Goal: Book appointment/travel/reservation

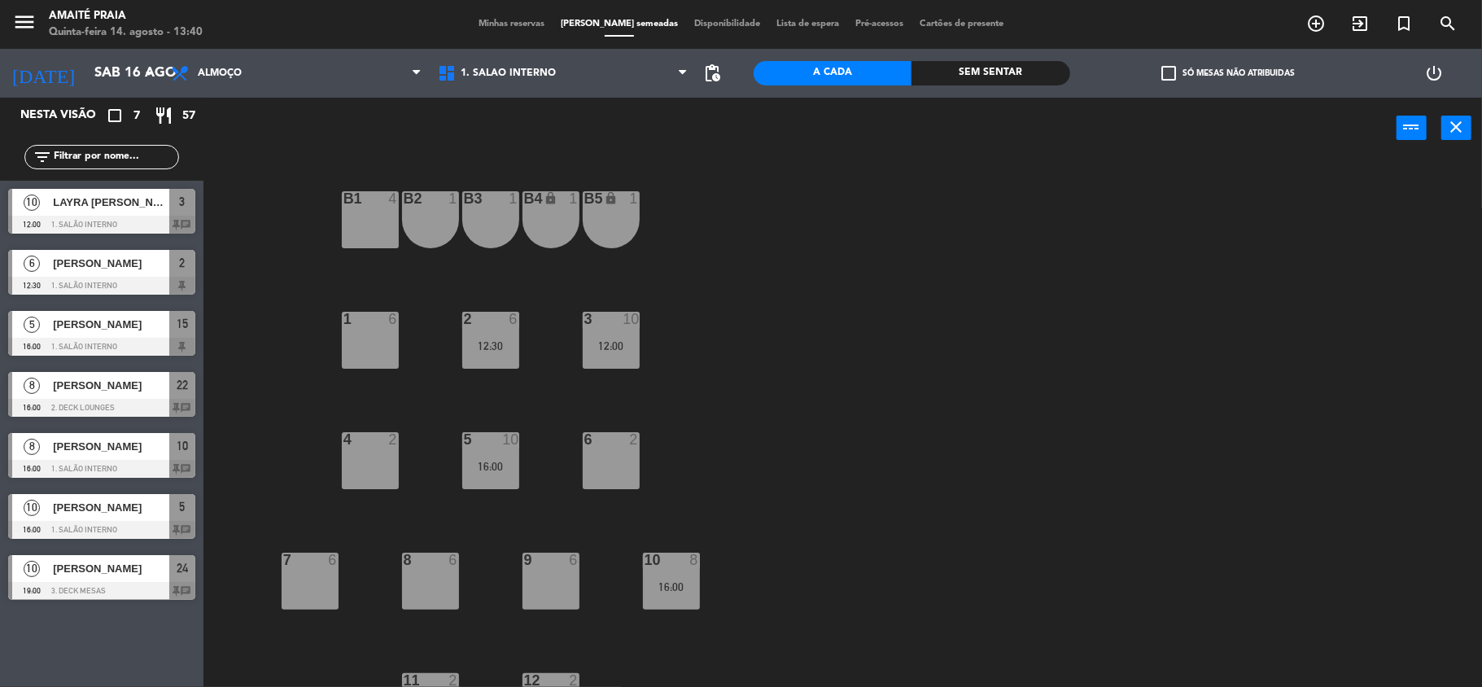
scroll to position [160, 0]
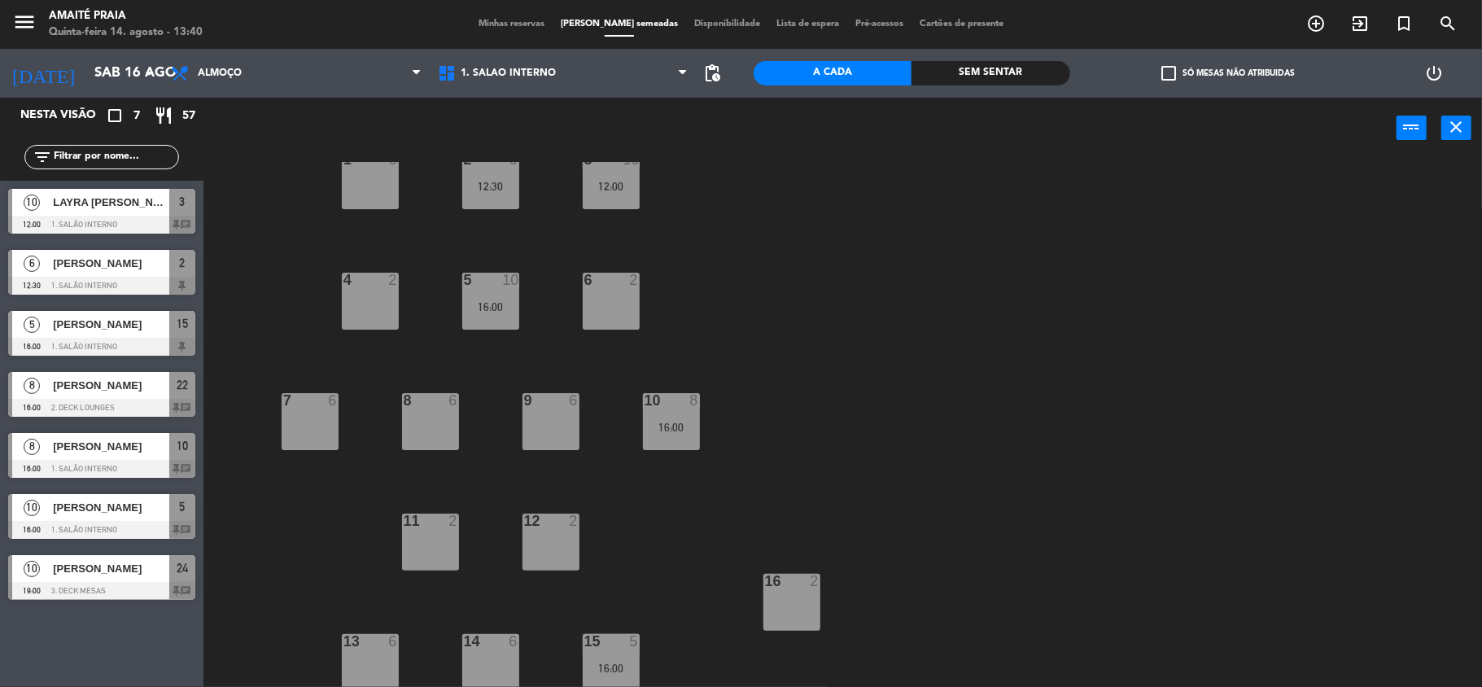
click at [119, 461] on div at bounding box center [101, 469] width 187 height 18
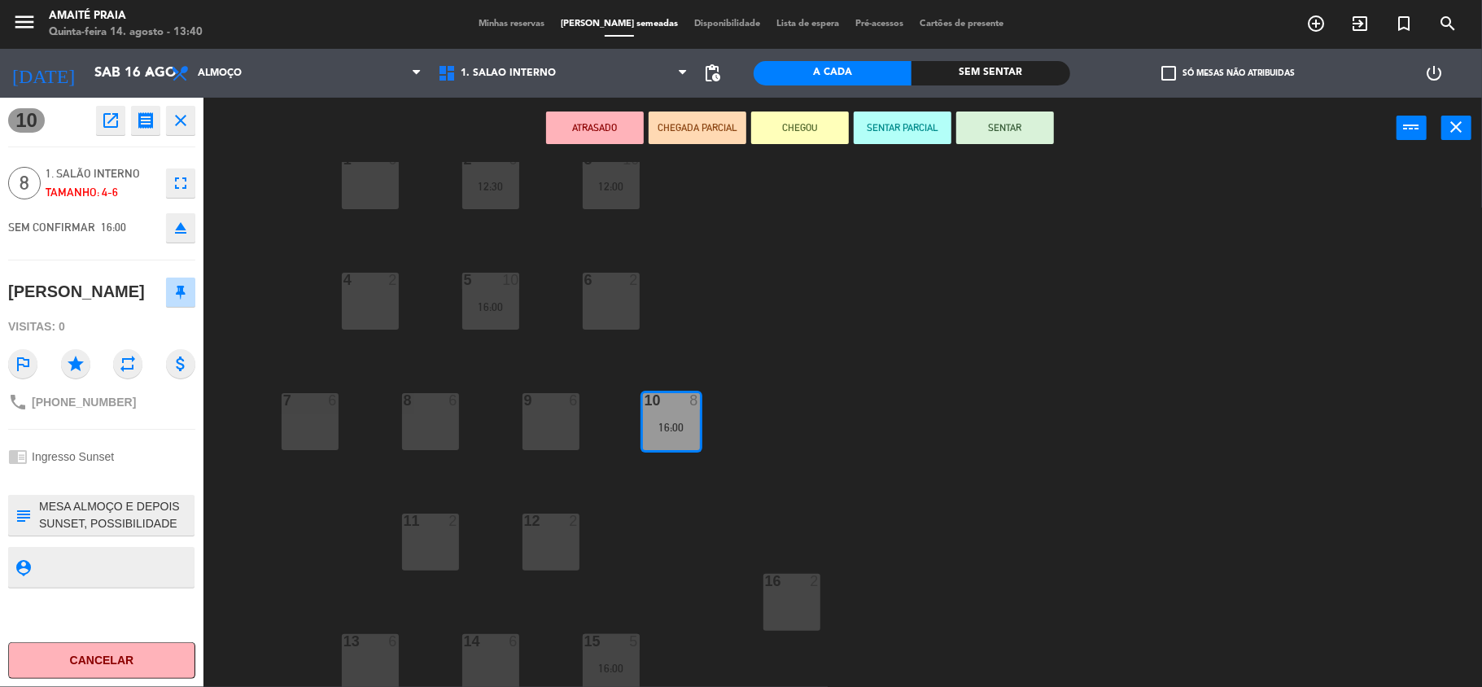
click at [121, 651] on button "Cancelar" at bounding box center [101, 660] width 187 height 37
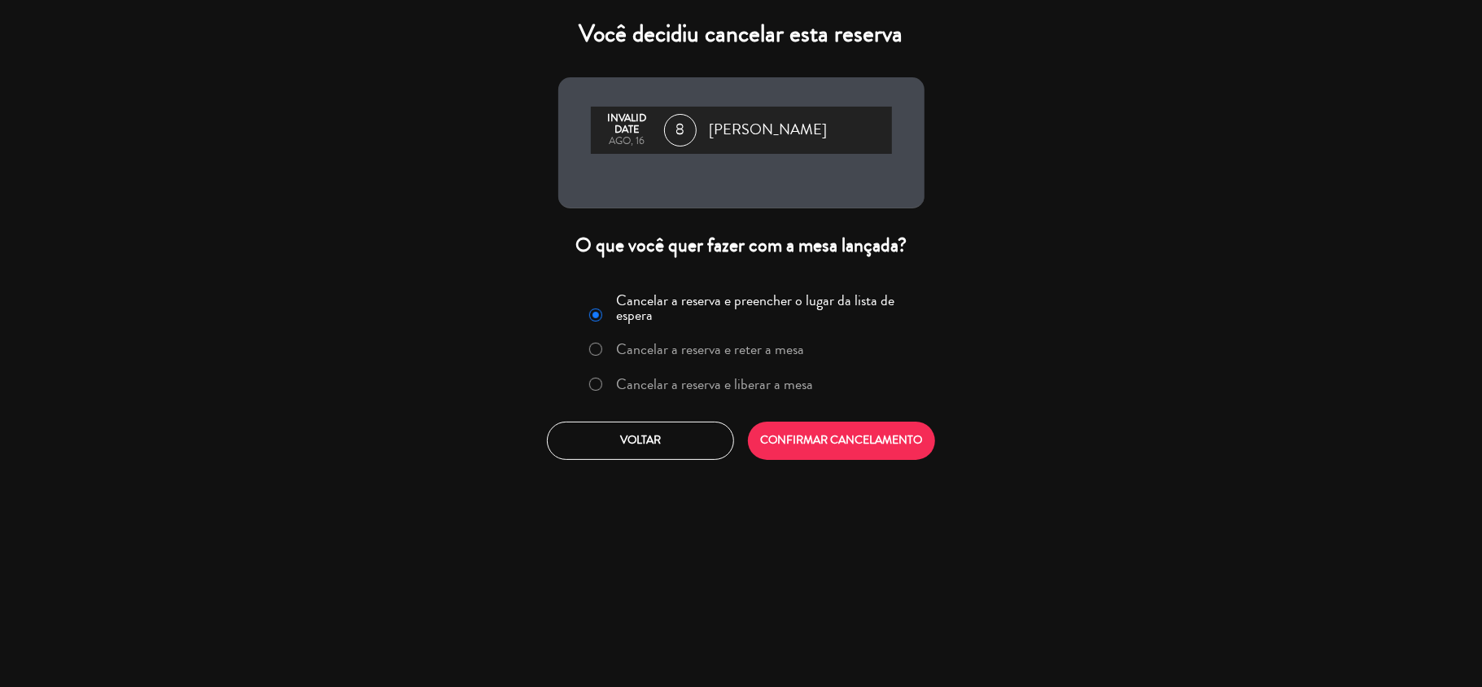
click at [322, 434] on div "Você decidiu cancelar esta reserva Invalid date ago, 16 8 [PERSON_NAME] O que v…" at bounding box center [741, 343] width 1482 height 687
click at [588, 441] on button "Voltar" at bounding box center [640, 441] width 187 height 38
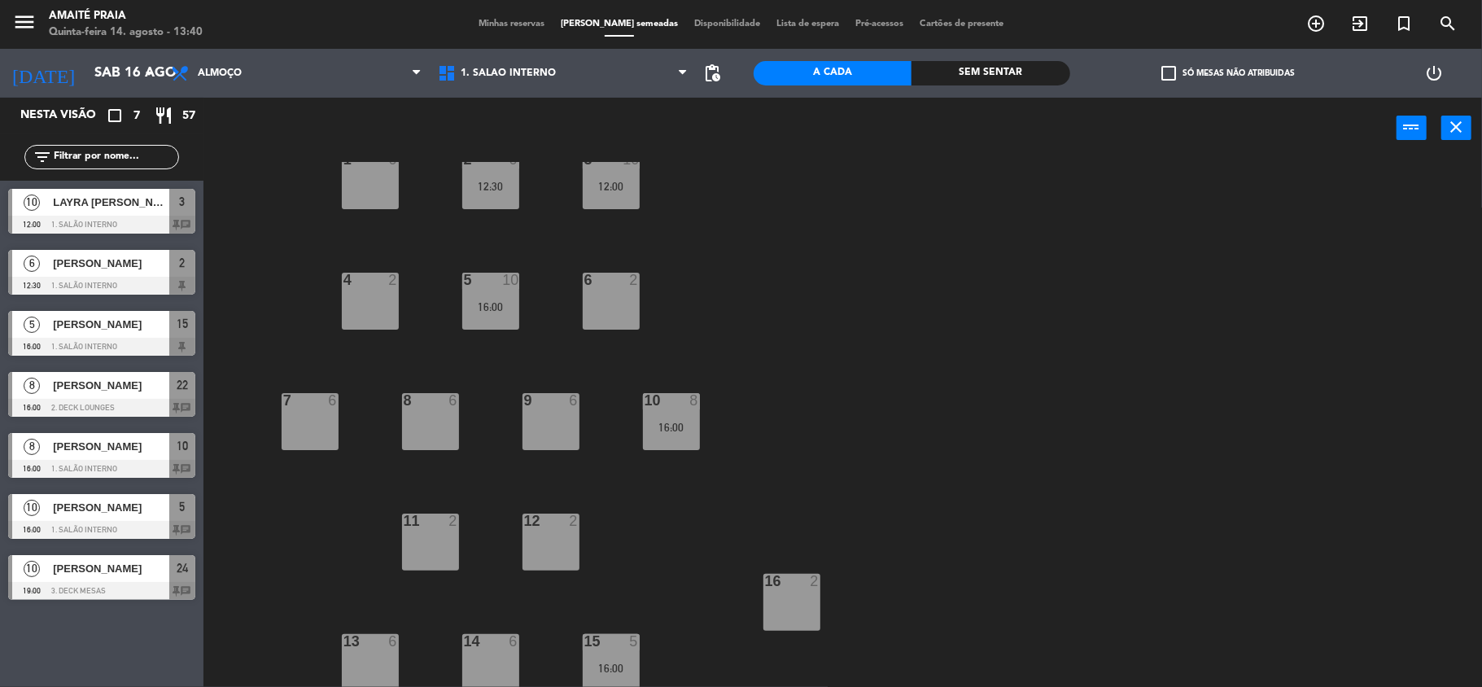
click at [118, 518] on div "[PERSON_NAME]" at bounding box center [110, 507] width 118 height 27
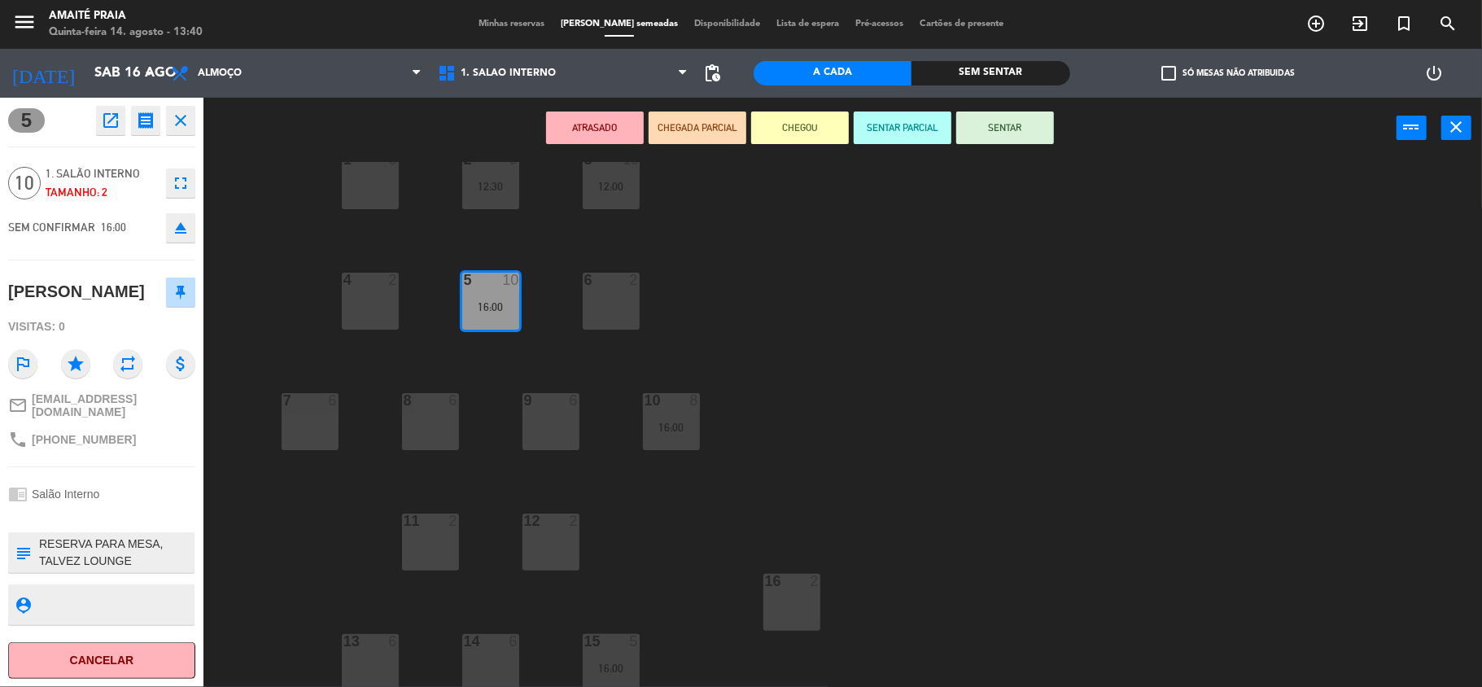
drag, startPoint x: 307, startPoint y: 230, endPoint x: 317, endPoint y: 212, distance: 20.1
click at [307, 230] on div "B1 4 B2 1 B3 1 B4 lock 1 B5 lock 1 1 6 2 6 12:30 3 10 12:00 4 2 5 10 16:00 6 2 …" at bounding box center [850, 426] width 1264 height 528
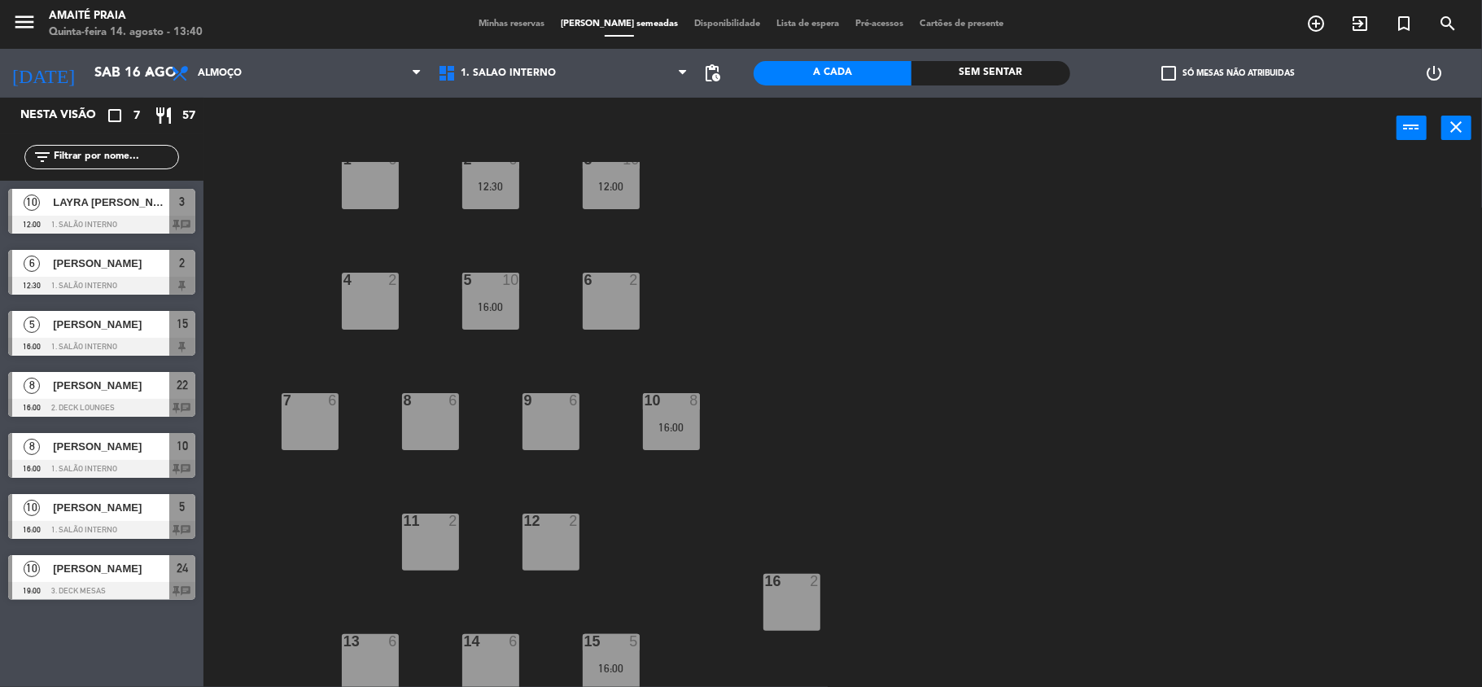
click at [99, 453] on span "[PERSON_NAME]" at bounding box center [111, 446] width 116 height 17
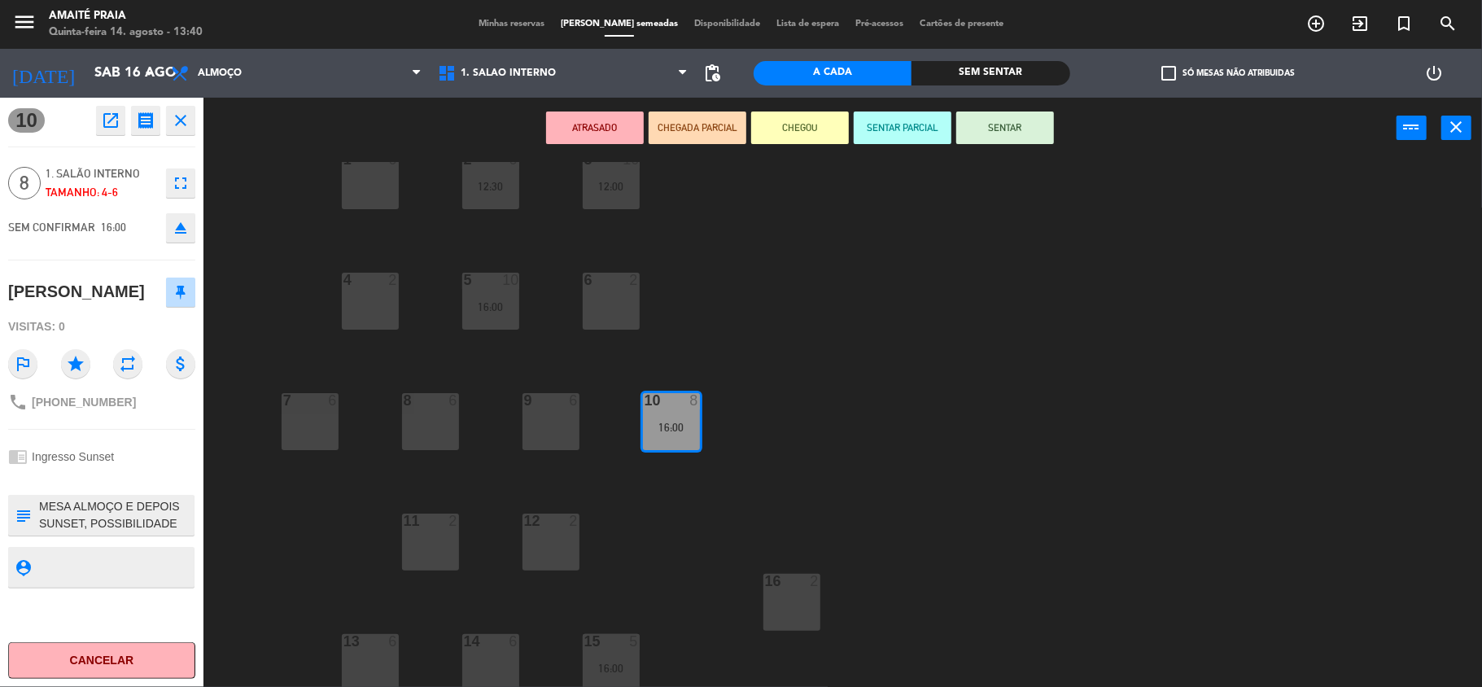
click at [151, 648] on button "Cancelar" at bounding box center [101, 660] width 187 height 37
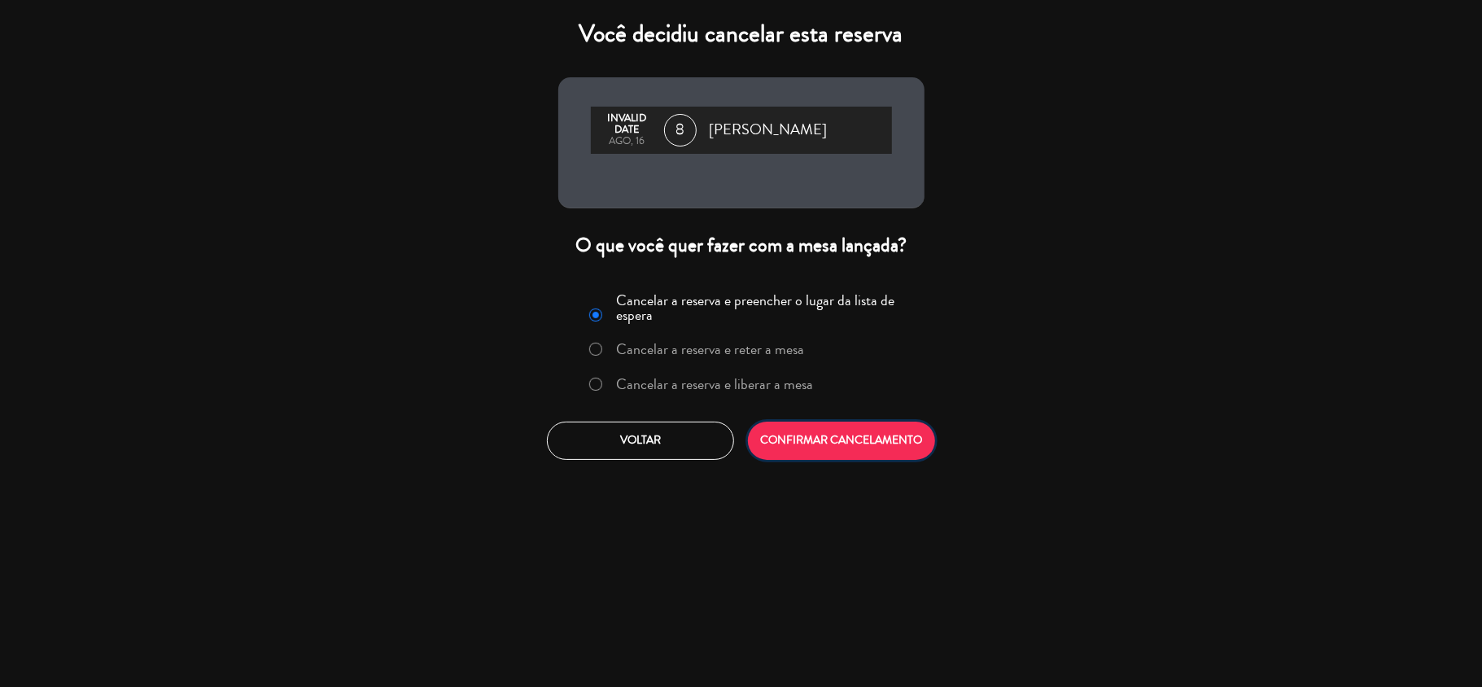
click at [812, 441] on button "CONFIRMAR CANCELAMENTO" at bounding box center [841, 441] width 187 height 38
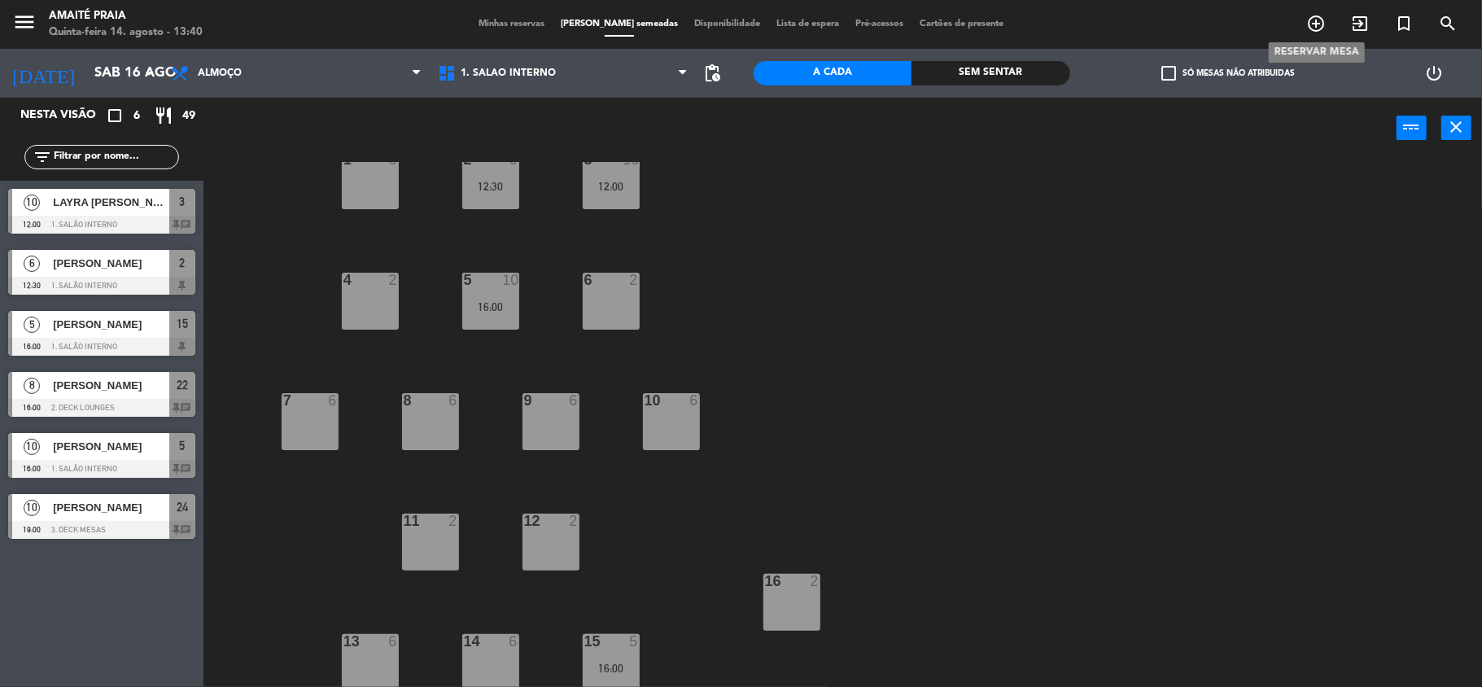
click at [1313, 24] on icon "add_circle_outline" at bounding box center [1316, 24] width 20 height 20
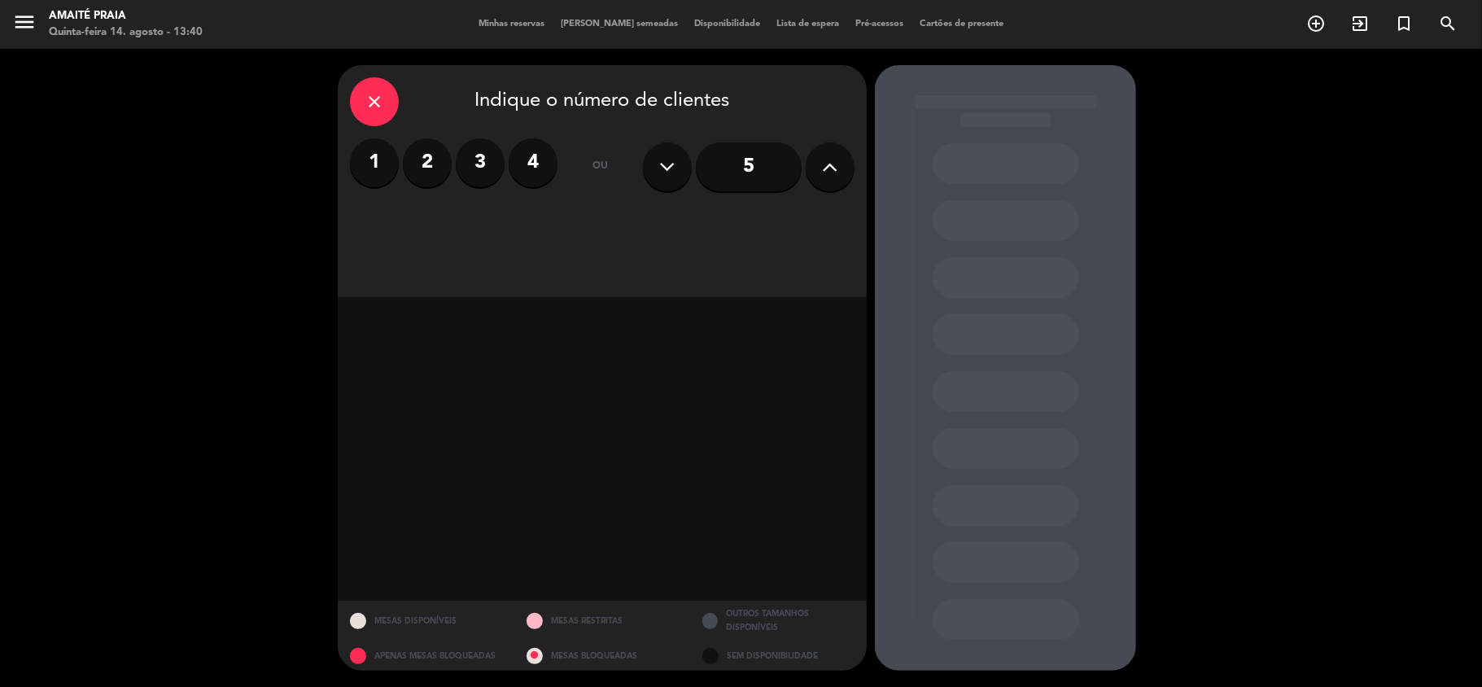
click at [841, 166] on button at bounding box center [830, 166] width 49 height 49
click at [838, 167] on button at bounding box center [830, 166] width 49 height 49
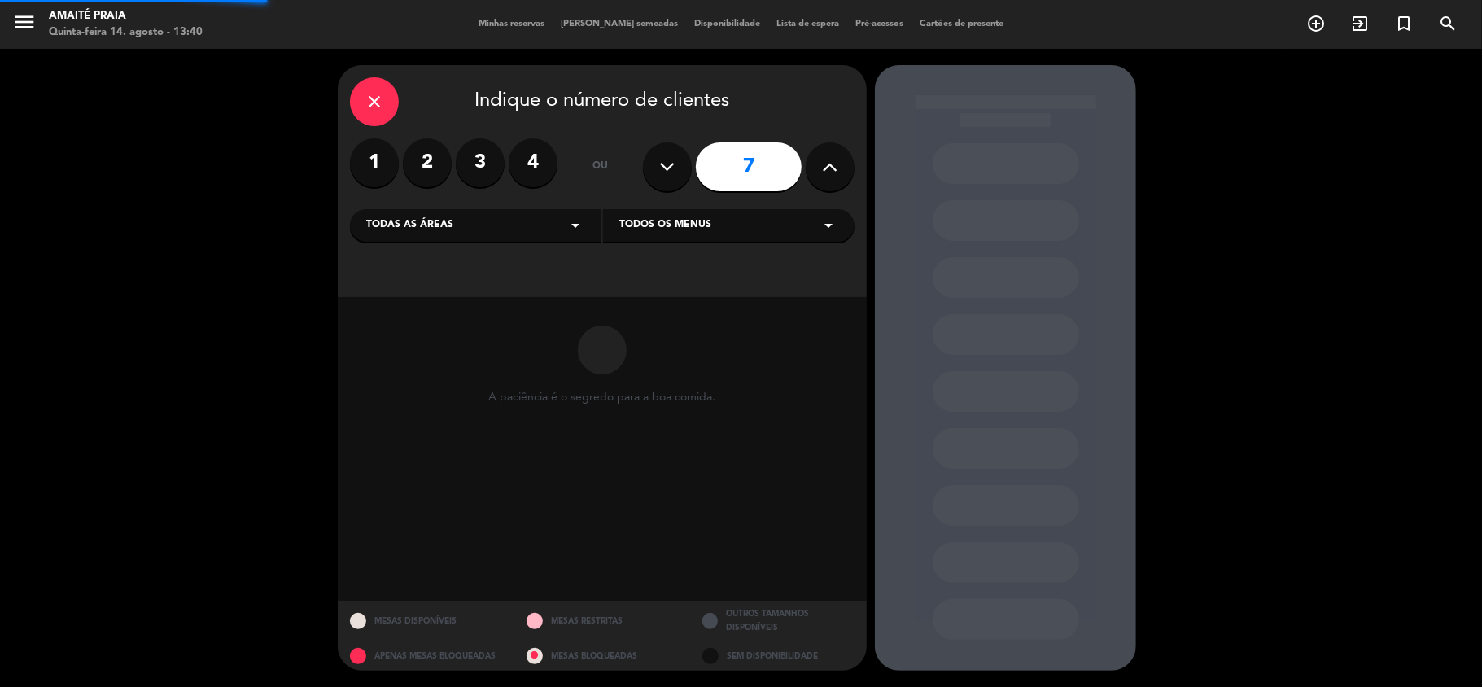
click at [838, 167] on button at bounding box center [830, 166] width 49 height 49
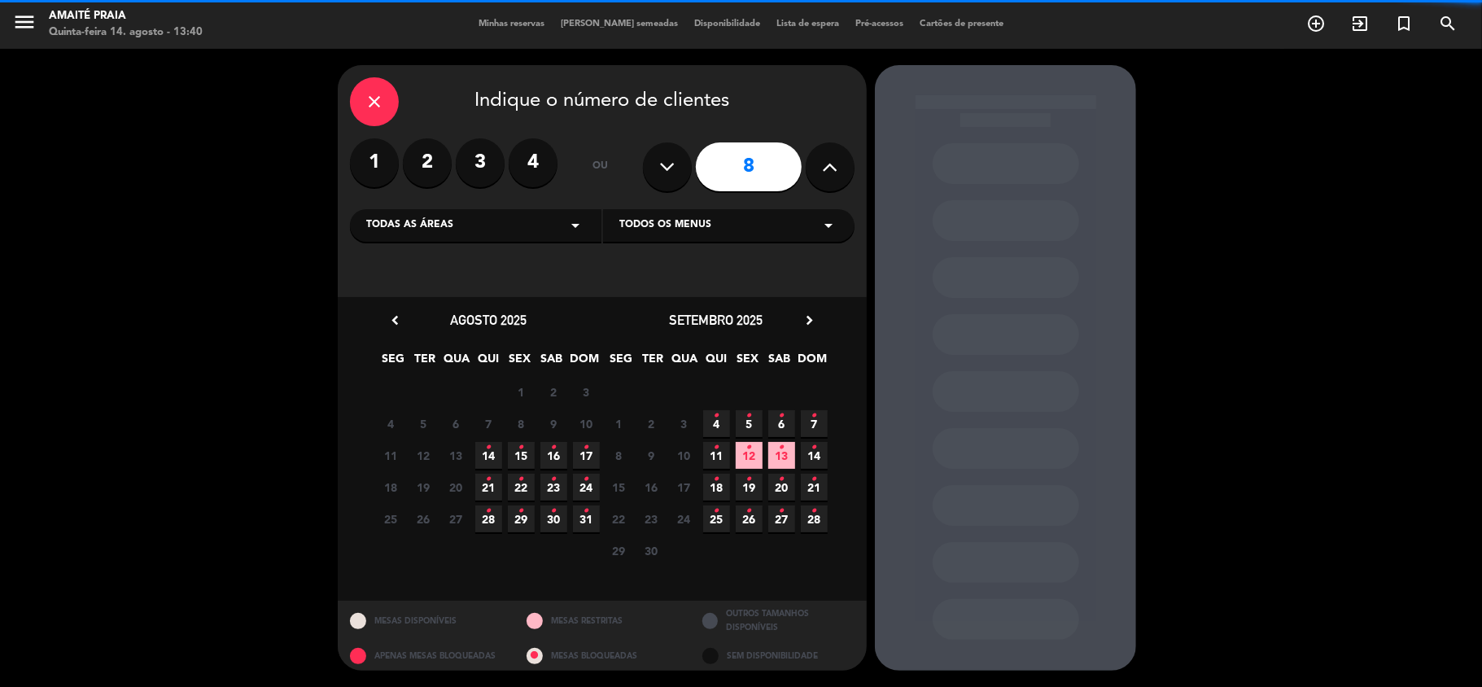
click at [838, 167] on button at bounding box center [830, 166] width 49 height 49
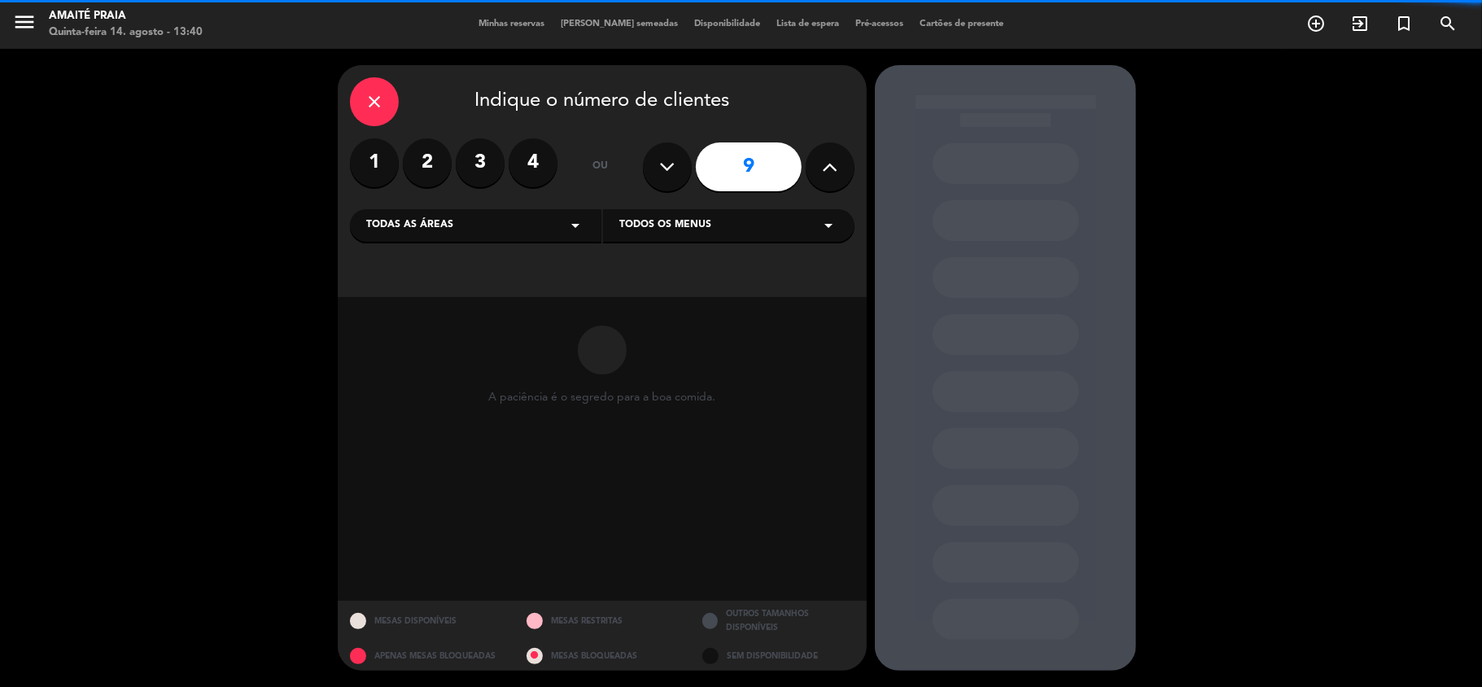
click at [838, 167] on button at bounding box center [830, 166] width 49 height 49
type input "10"
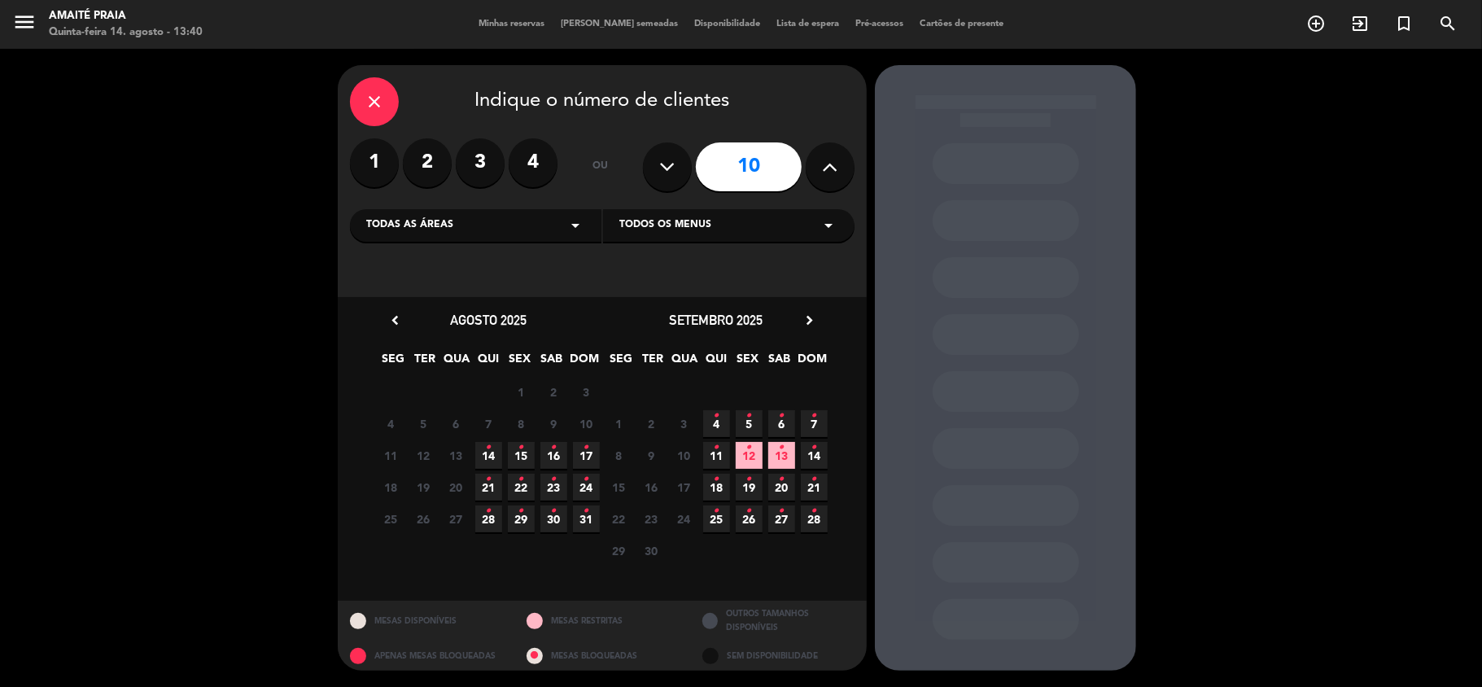
click at [551, 453] on icon "•" at bounding box center [554, 448] width 6 height 26
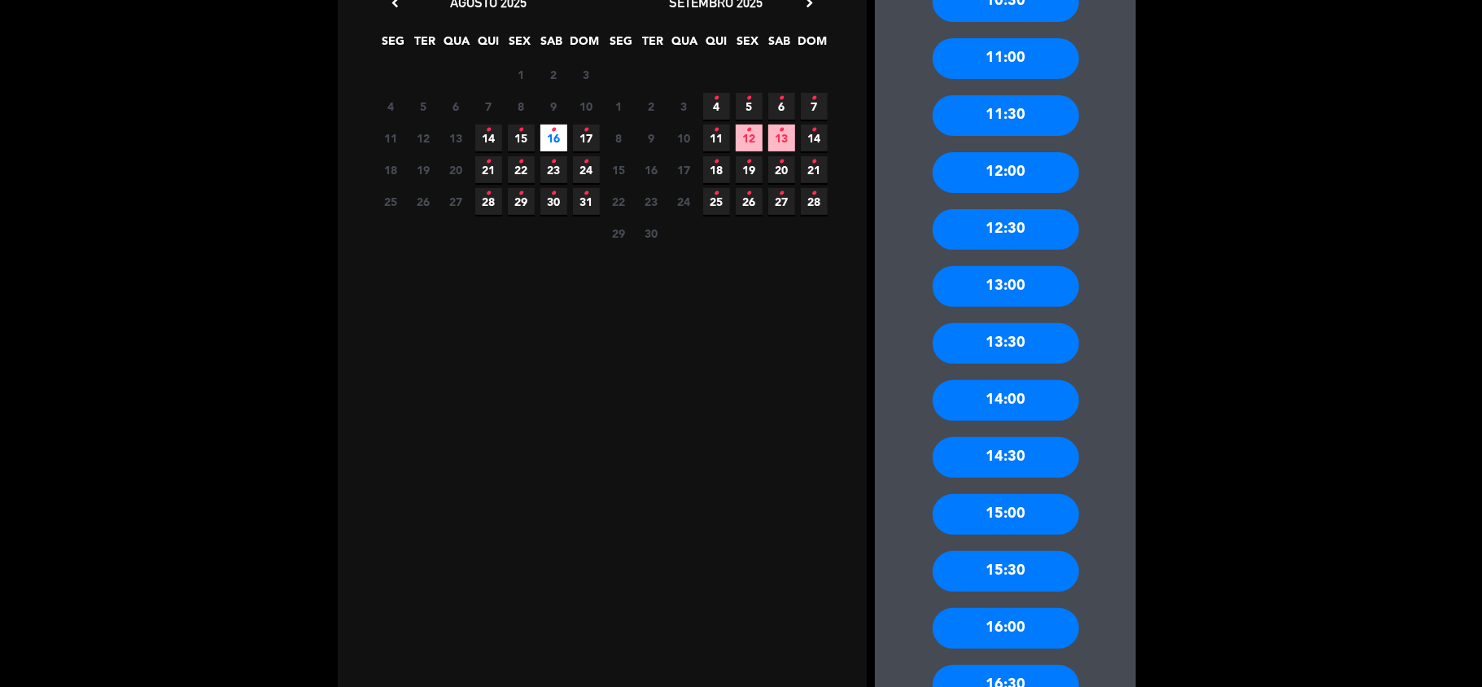
scroll to position [326, 0]
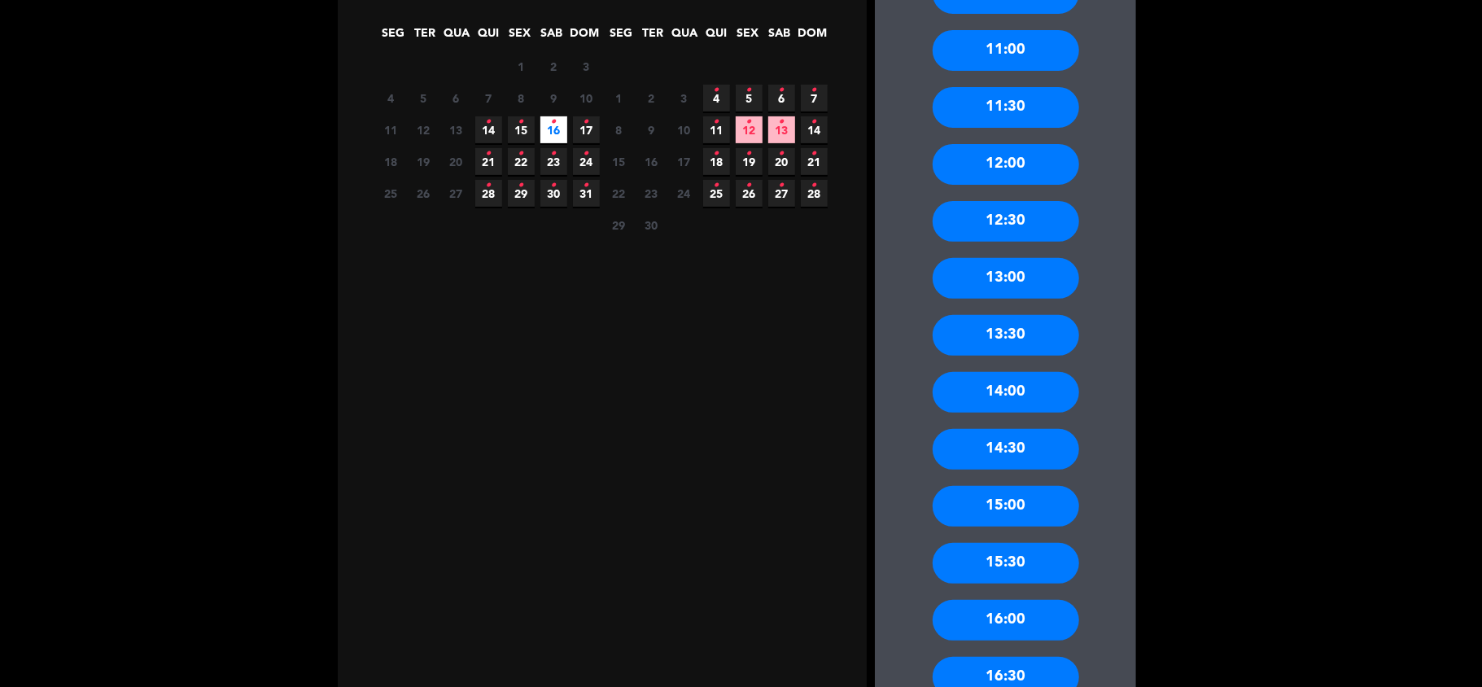
click at [1021, 340] on div "13:30" at bounding box center [1006, 335] width 147 height 41
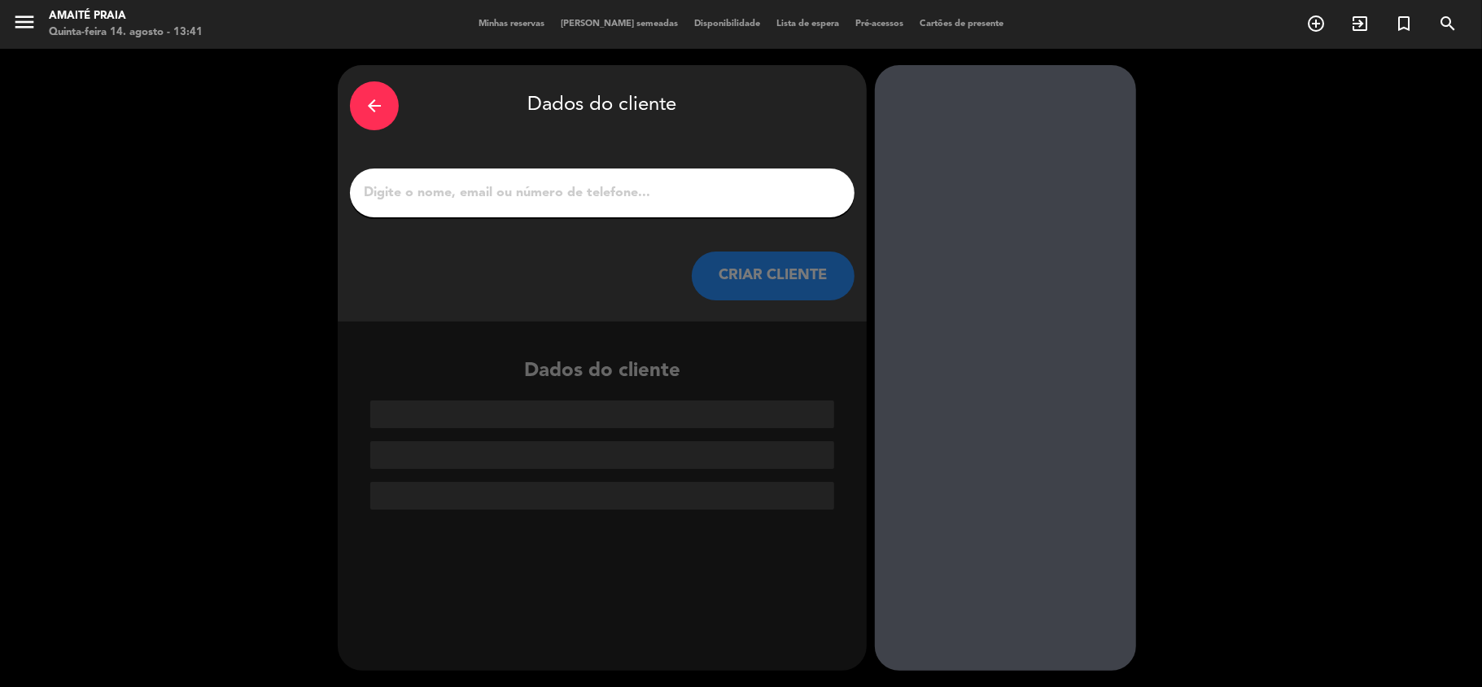
scroll to position [0, 0]
click at [661, 195] on input "1" at bounding box center [602, 193] width 480 height 23
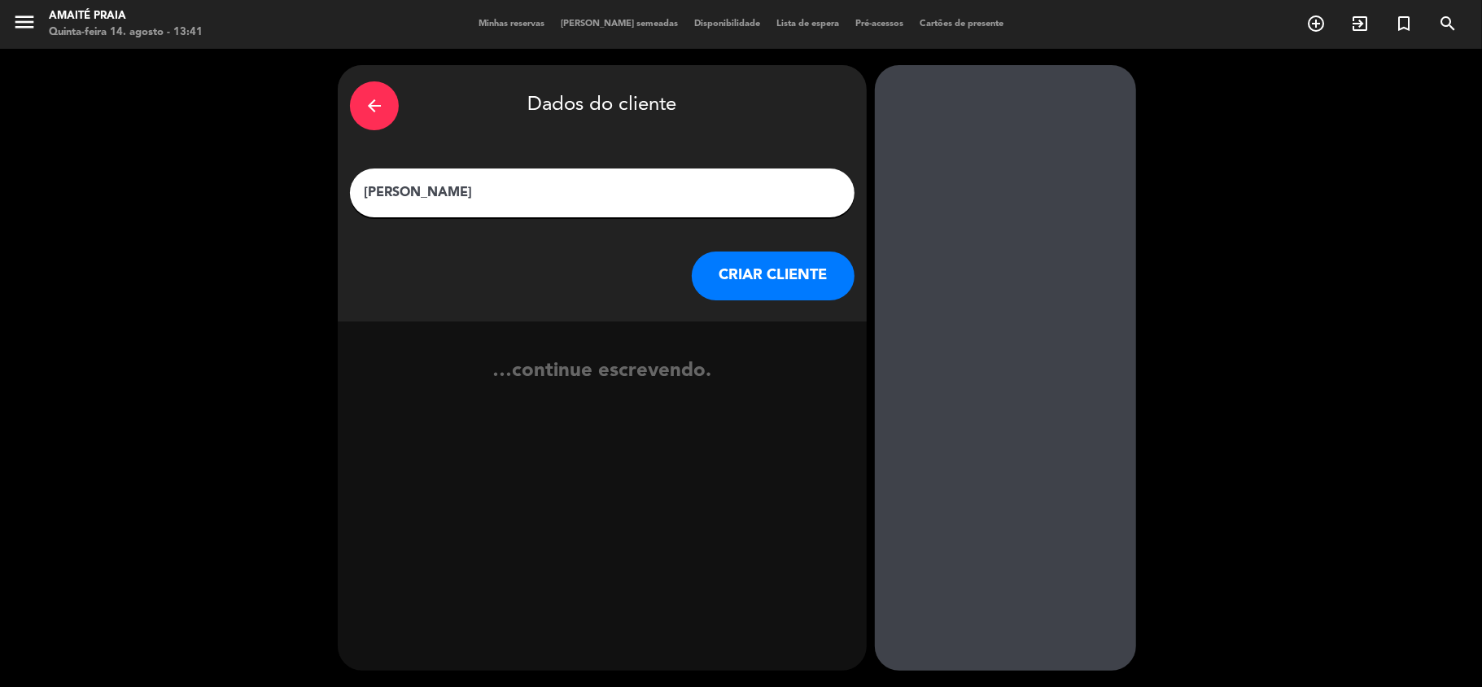
type input "[PERSON_NAME]"
click at [752, 280] on button "CRIAR CLIENTE" at bounding box center [773, 276] width 163 height 49
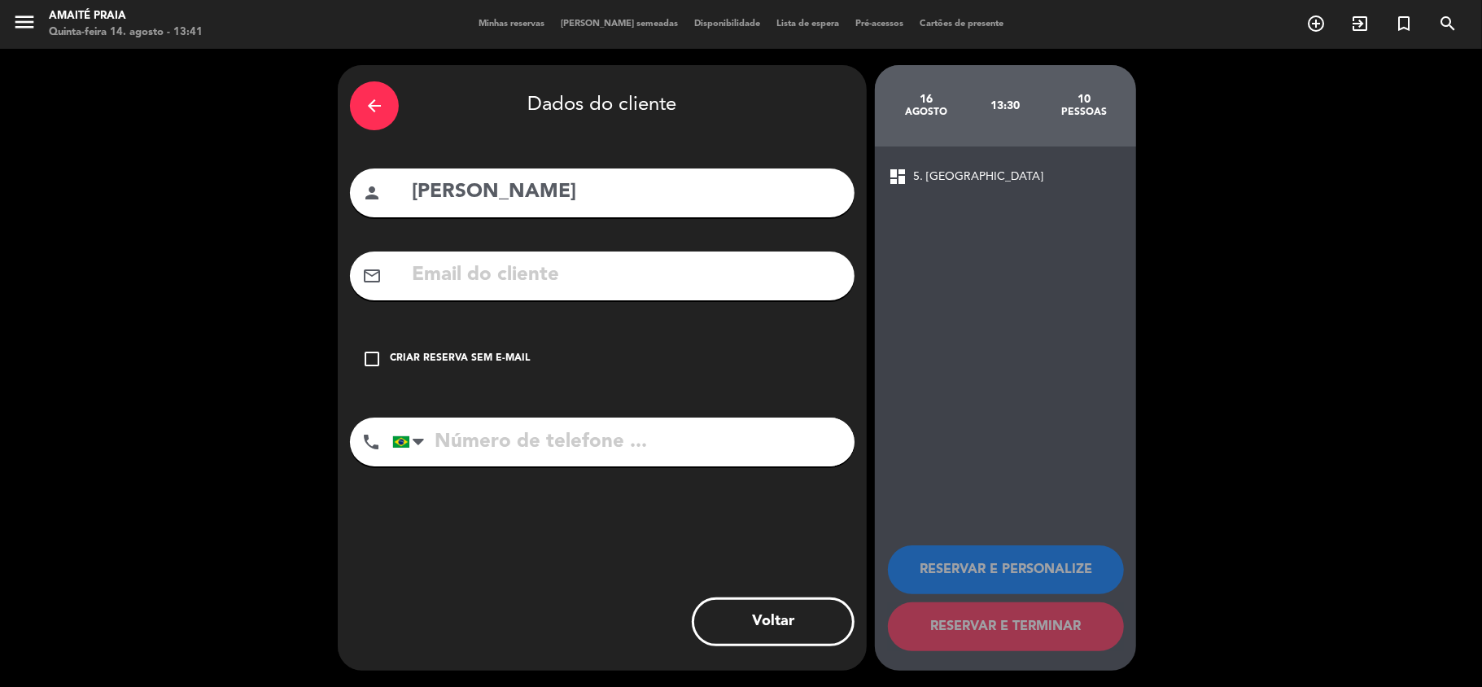
click at [733, 255] on div "mail_outline" at bounding box center [602, 276] width 505 height 49
click at [741, 268] on input "text" at bounding box center [626, 275] width 432 height 33
paste input "[EMAIL_ADDRESS][DOMAIN_NAME]"
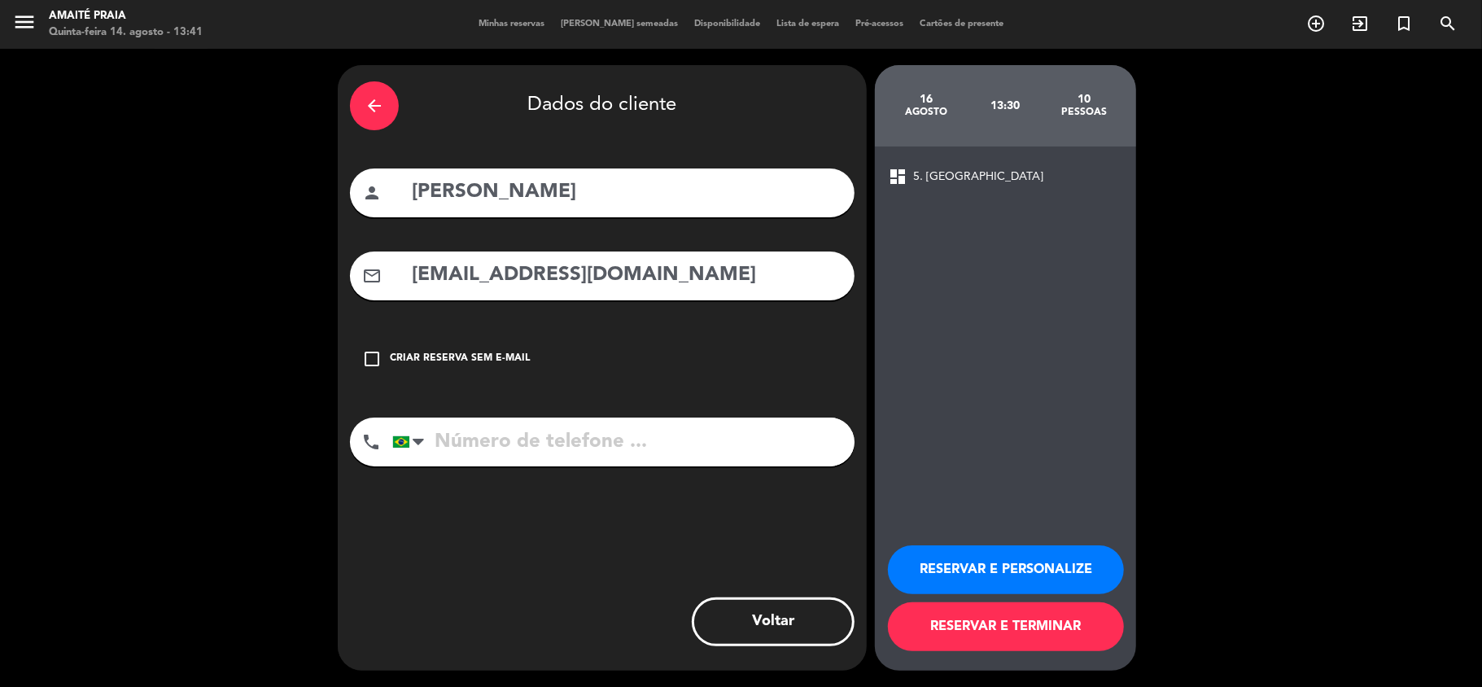
click at [428, 284] on input "[EMAIL_ADDRESS][DOMAIN_NAME]" at bounding box center [626, 275] width 432 height 33
type input "[EMAIL_ADDRESS][DOMAIN_NAME]"
click at [563, 443] on input "tel" at bounding box center [623, 442] width 462 height 49
type input "47992713007"
click at [964, 554] on button "RESERVAR E PERSONALIZE" at bounding box center [1006, 569] width 236 height 49
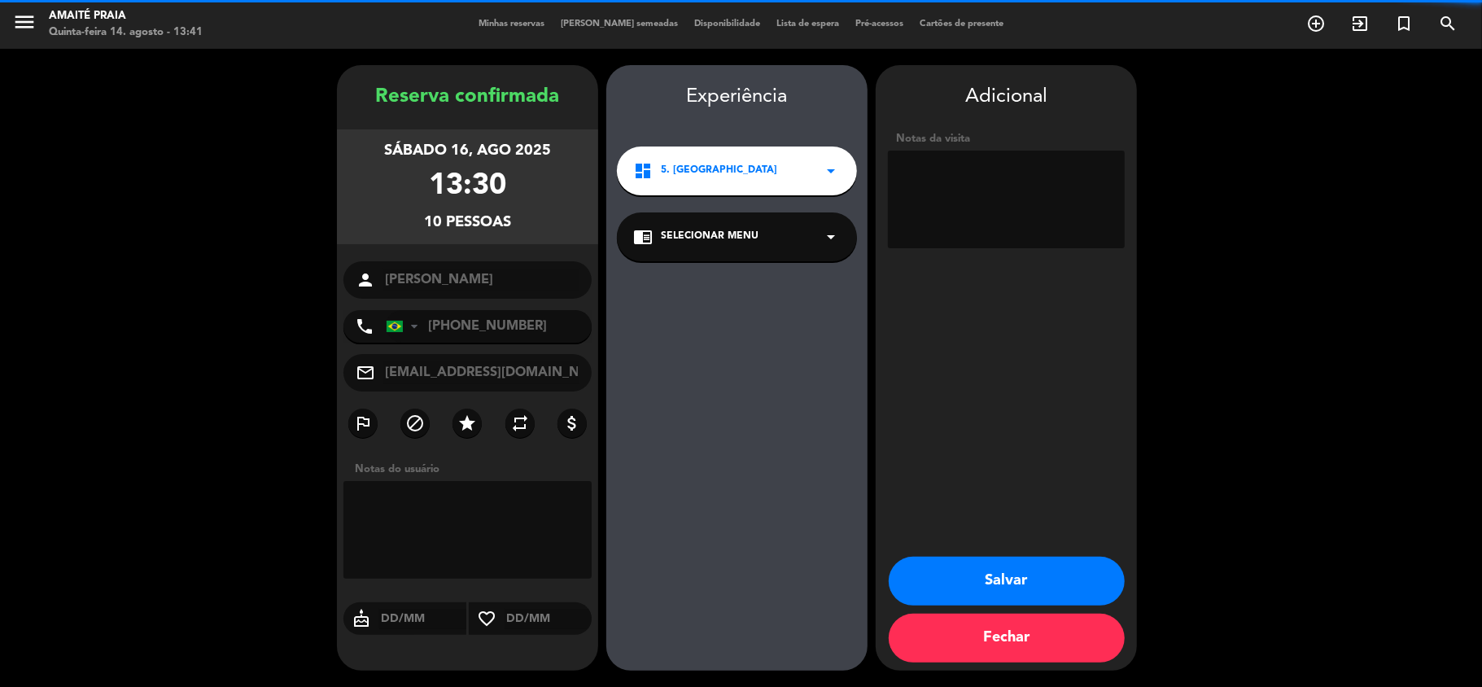
click at [796, 233] on div "chrome_reader_mode Selecionar menu arrow_drop_down" at bounding box center [737, 236] width 240 height 49
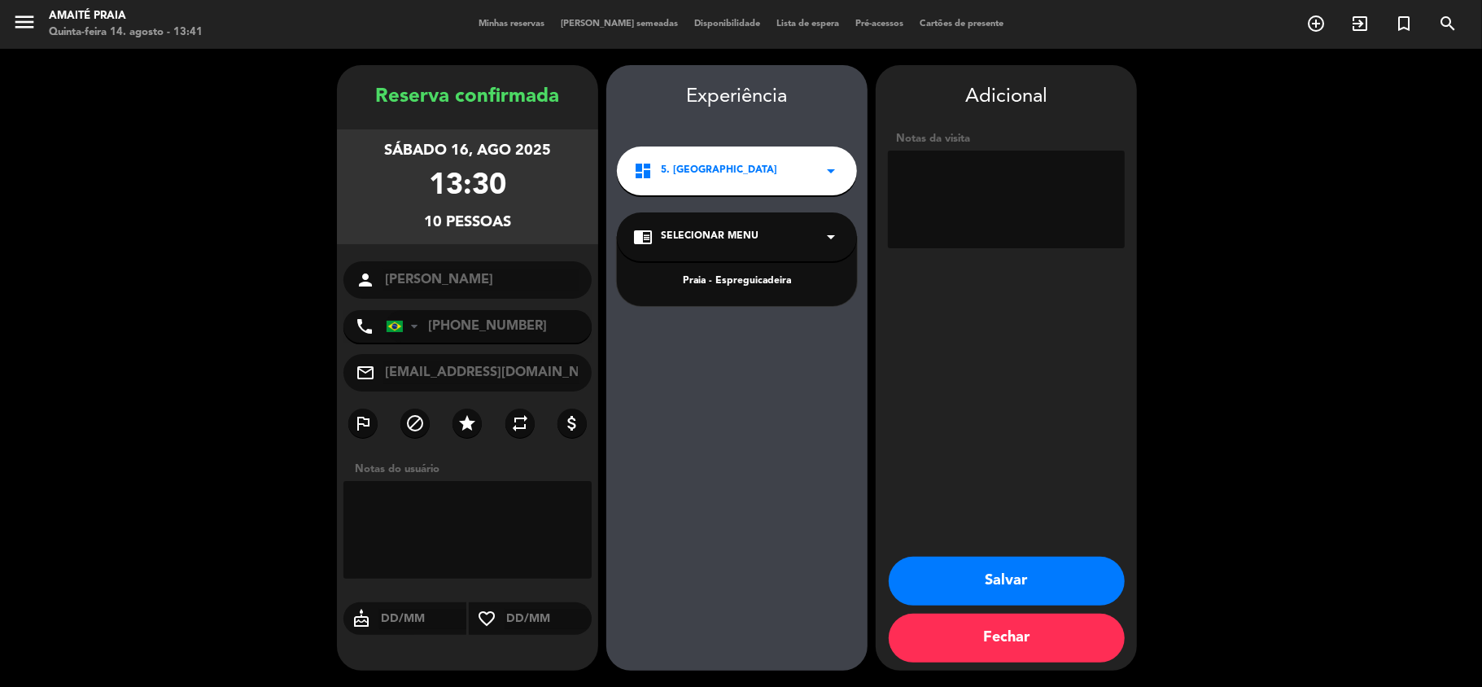
click at [841, 173] on div "dashboard 5. Praia Espreguicadeiras arrow_drop_down" at bounding box center [737, 171] width 240 height 49
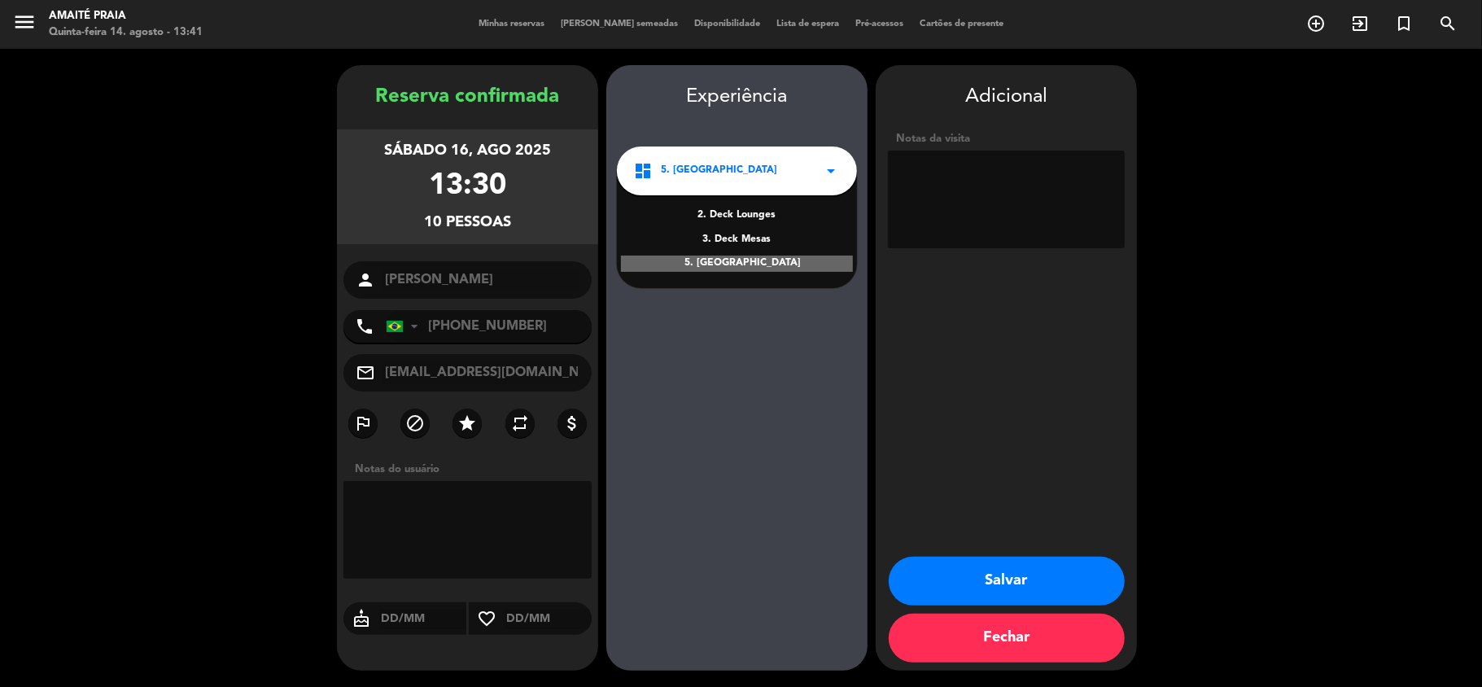
click at [960, 259] on div "Adicional Notas da visita [PERSON_NAME]" at bounding box center [1006, 368] width 261 height 606
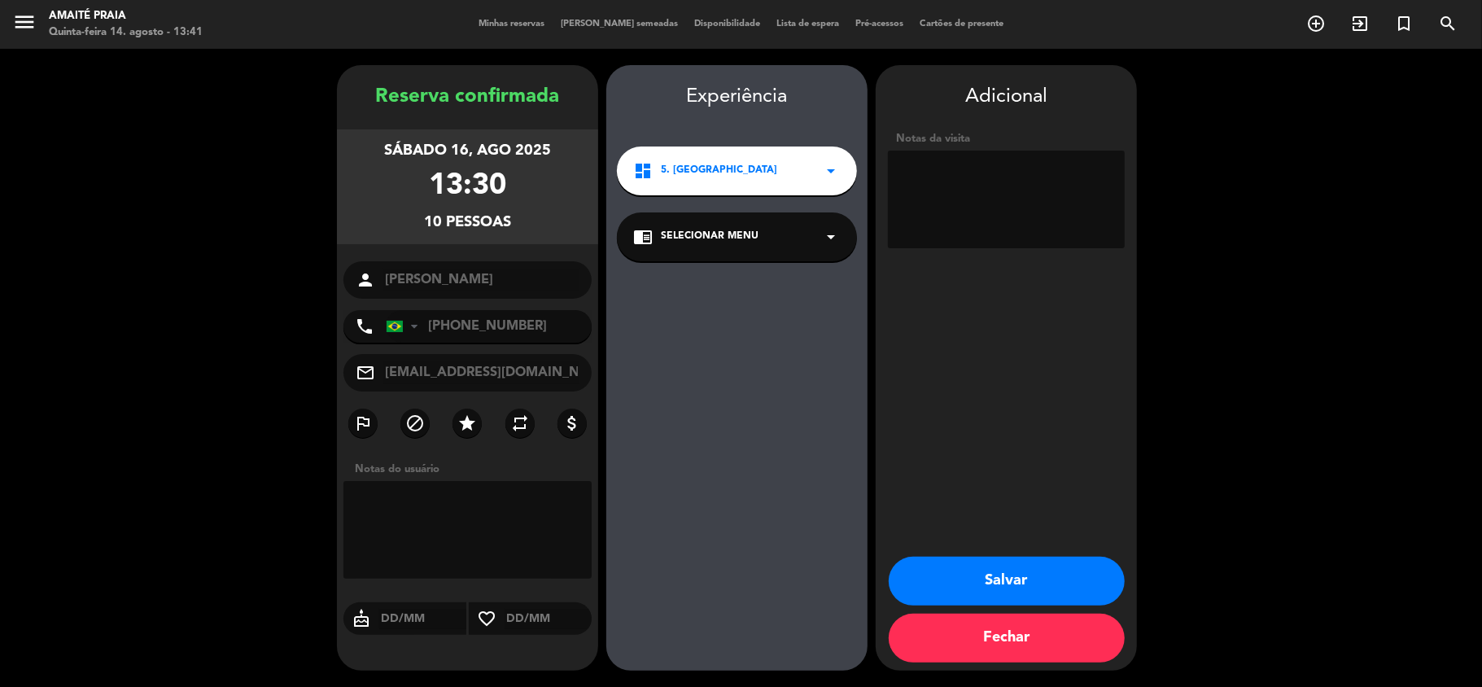
click at [808, 242] on div "chrome_reader_mode Selecionar menu arrow_drop_down" at bounding box center [737, 236] width 240 height 49
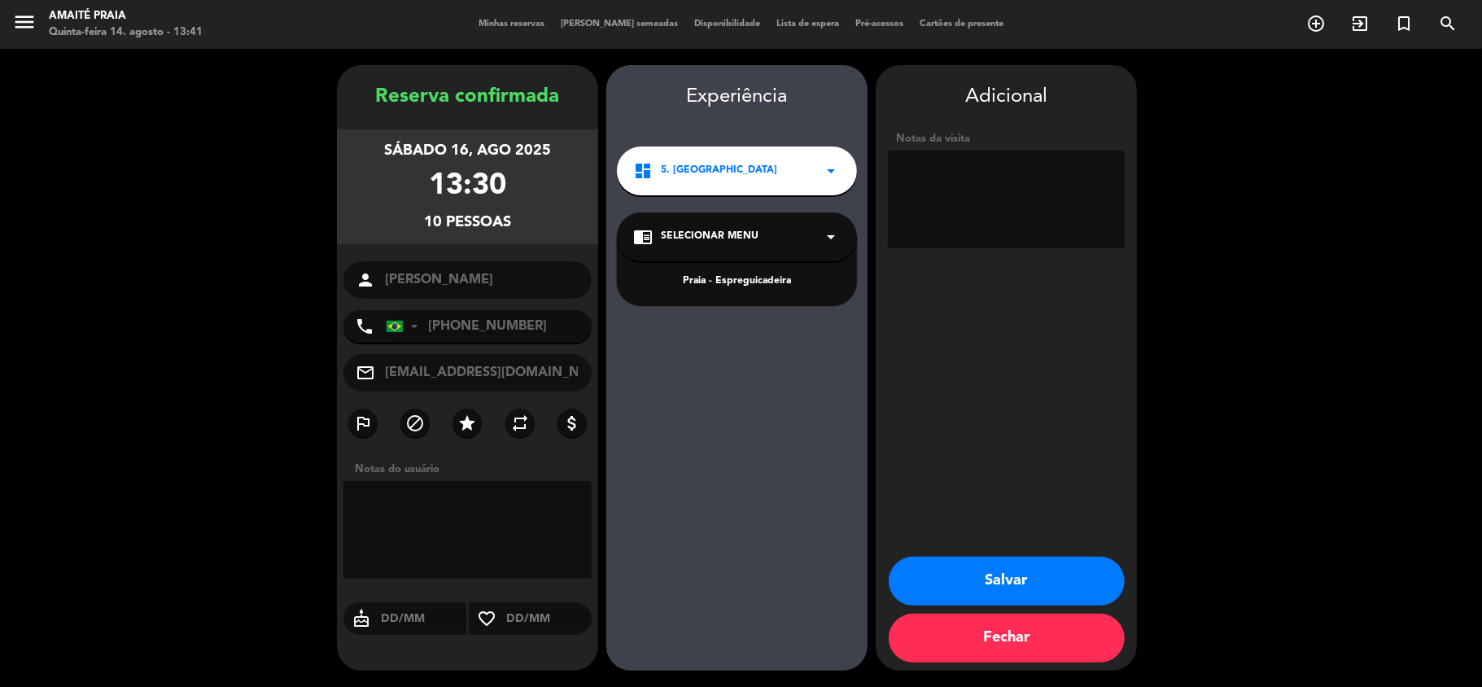
click at [815, 164] on div "dashboard 5. Praia Espreguicadeiras arrow_drop_down" at bounding box center [737, 171] width 240 height 49
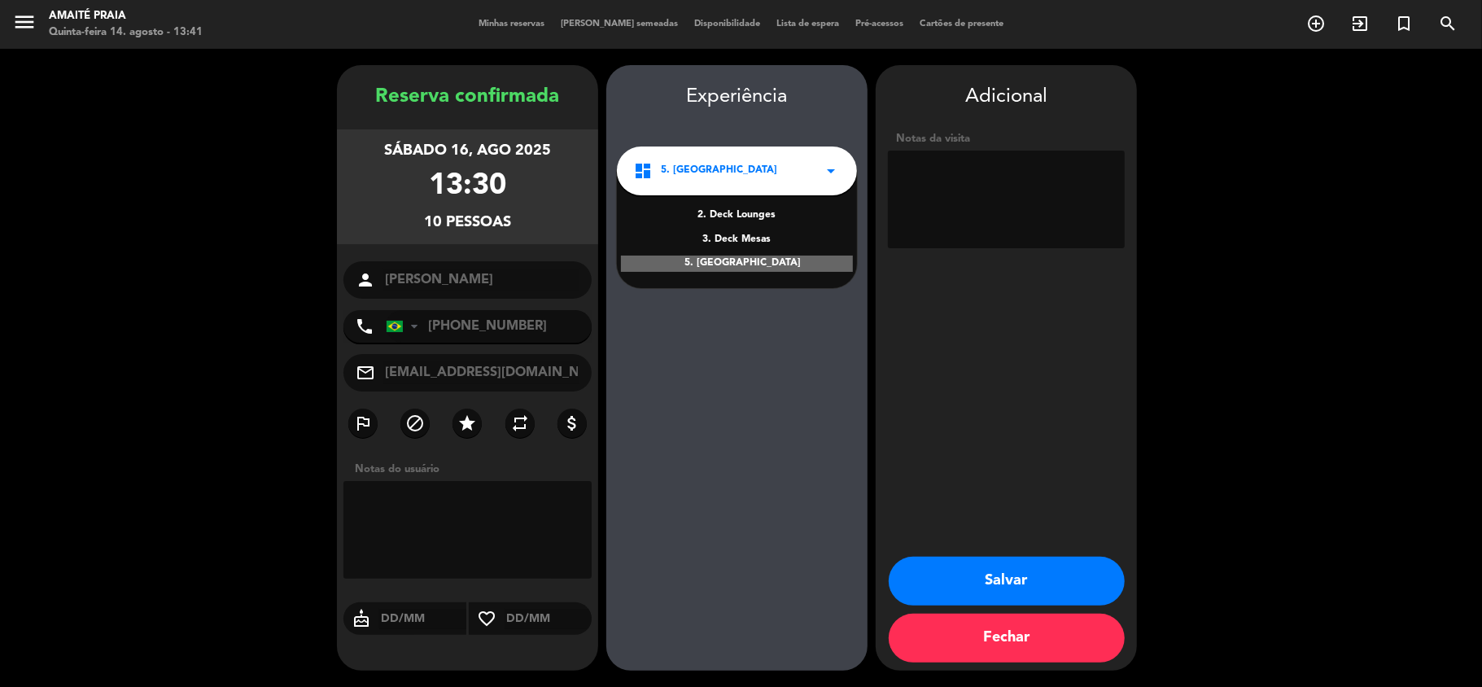
click at [769, 223] on div "2. Deck Lounges" at bounding box center [737, 216] width 208 height 16
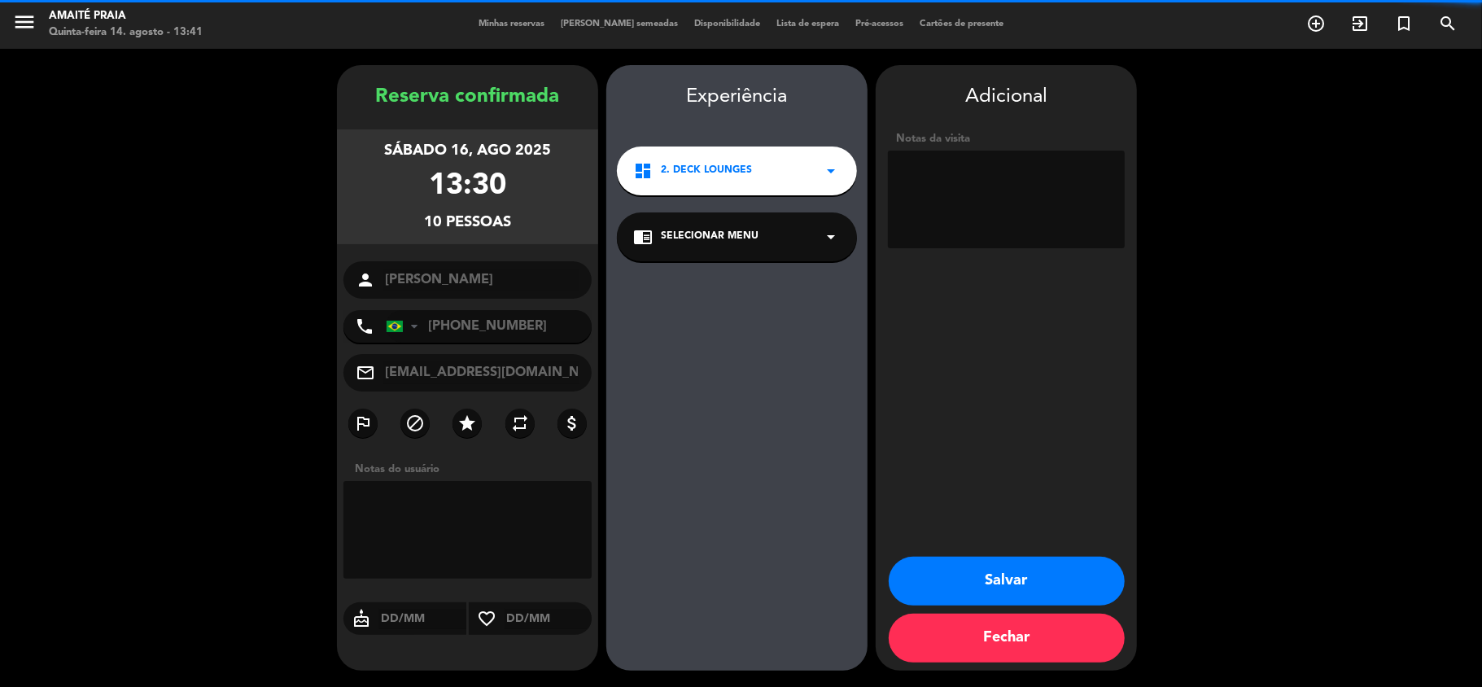
click at [796, 170] on div "dashboard 2. Deck Lounges arrow_drop_down" at bounding box center [737, 171] width 240 height 49
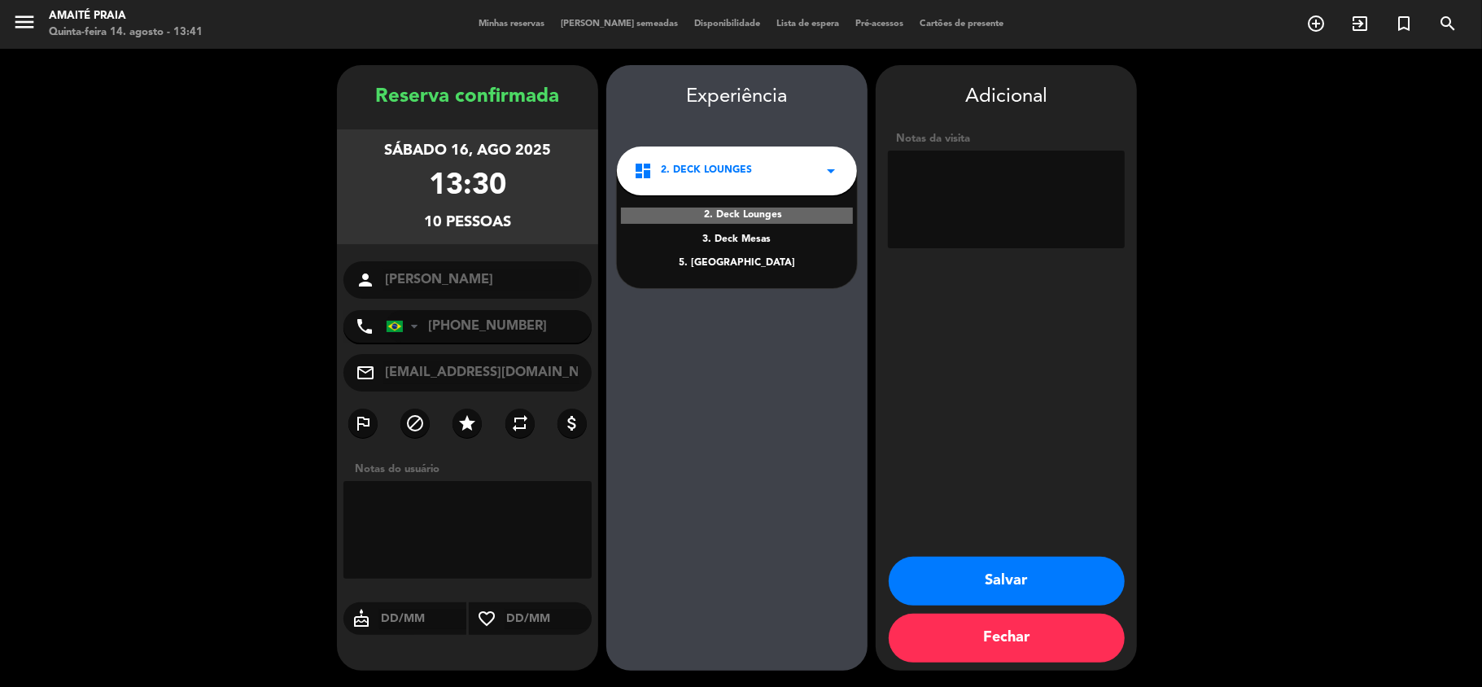
click at [765, 234] on div "3. Deck Mesas" at bounding box center [737, 240] width 208 height 16
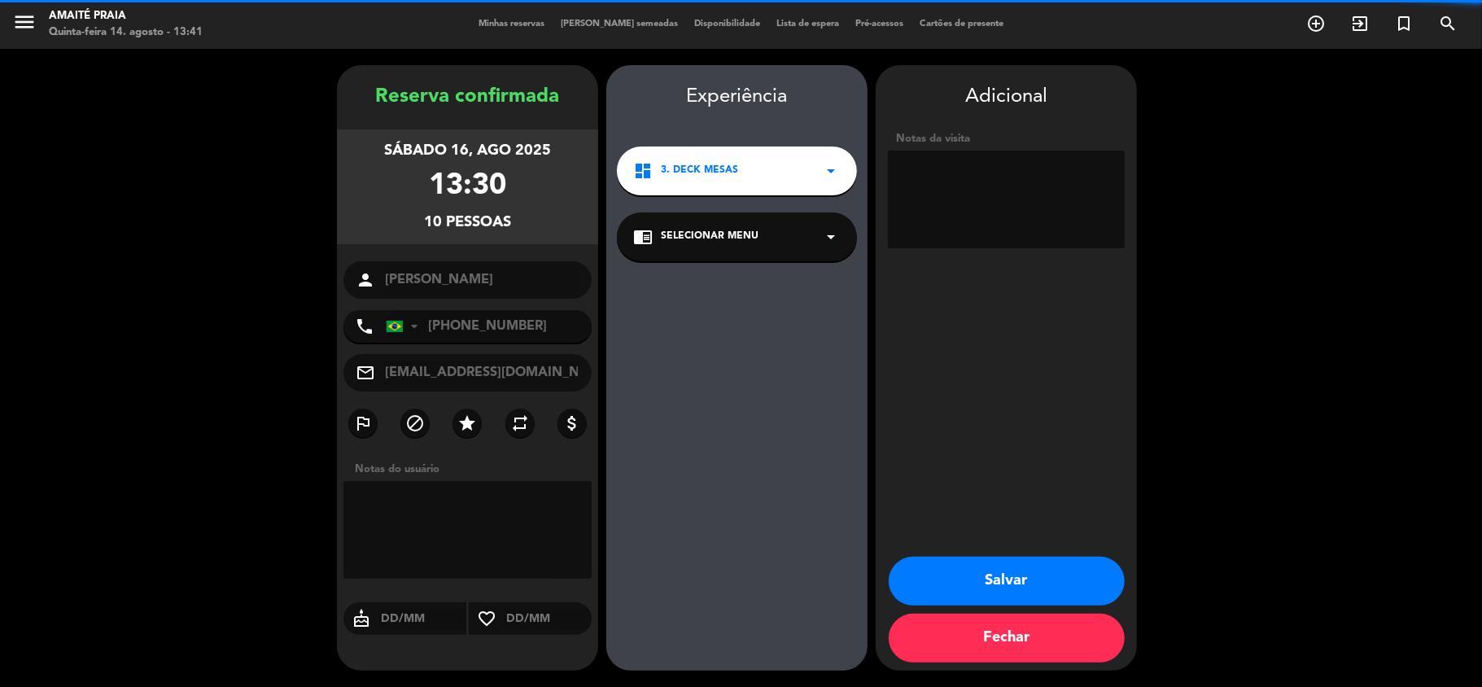
click at [798, 168] on div "dashboard 3. Deck Mesas arrow_drop_down" at bounding box center [737, 171] width 240 height 49
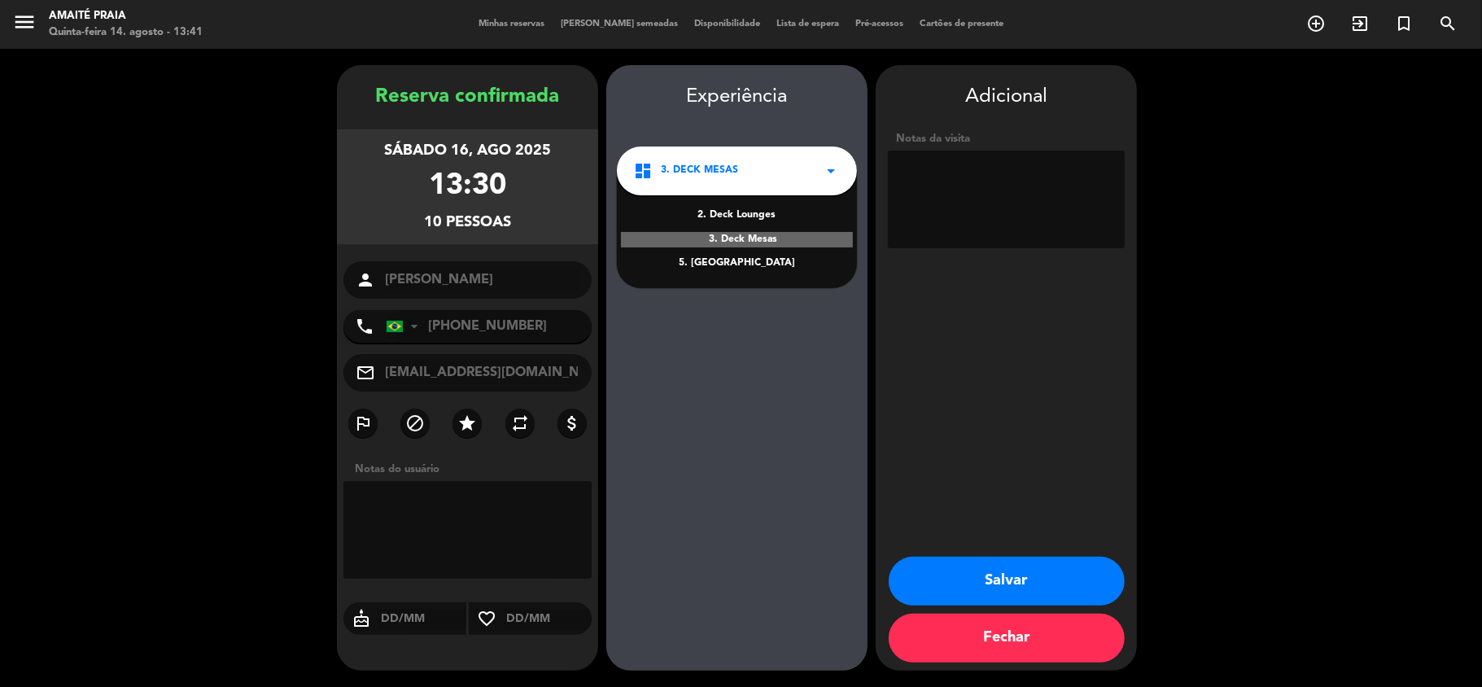
click at [767, 313] on div "Experiência dashboard 3. Deck Mesas arrow_drop_down 2. Deck Lounges 3. Deck Mes…" at bounding box center [736, 384] width 261 height 606
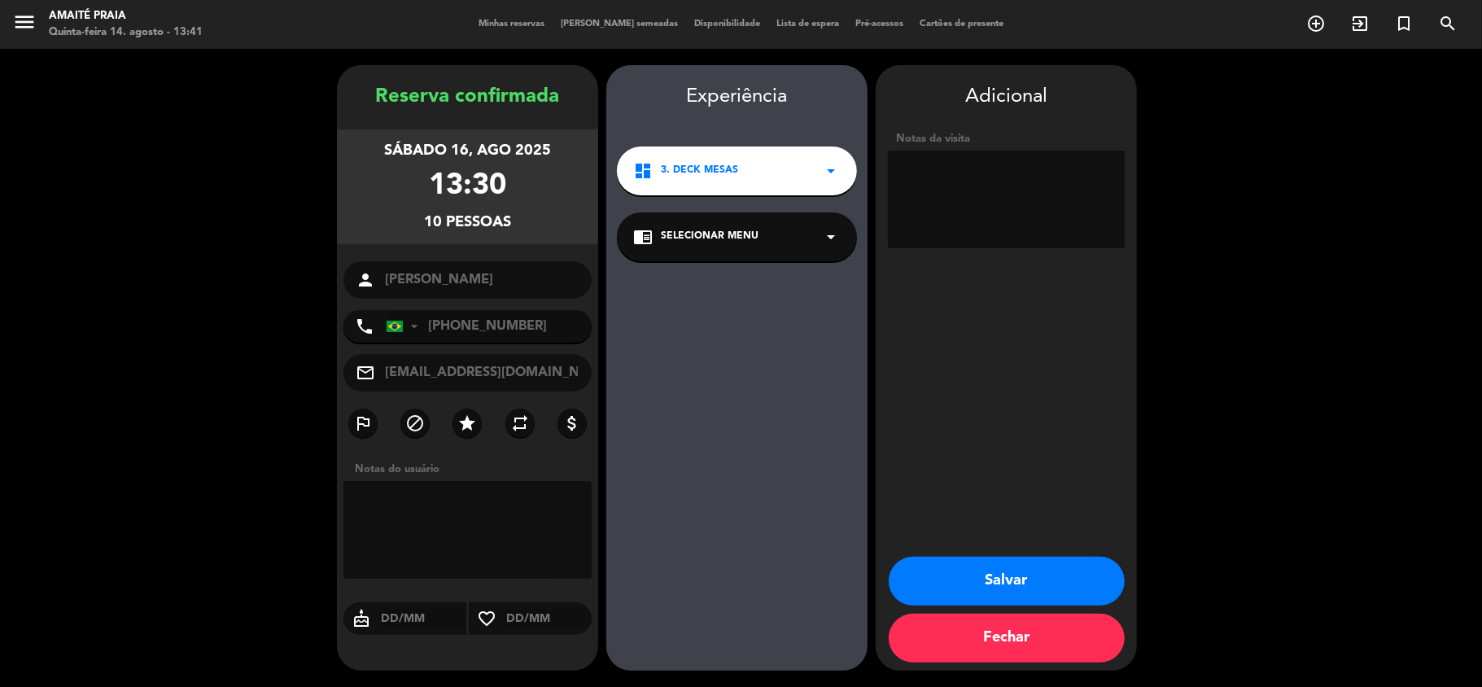
click at [795, 236] on div "chrome_reader_mode Selecionar menu arrow_drop_down" at bounding box center [737, 236] width 240 height 49
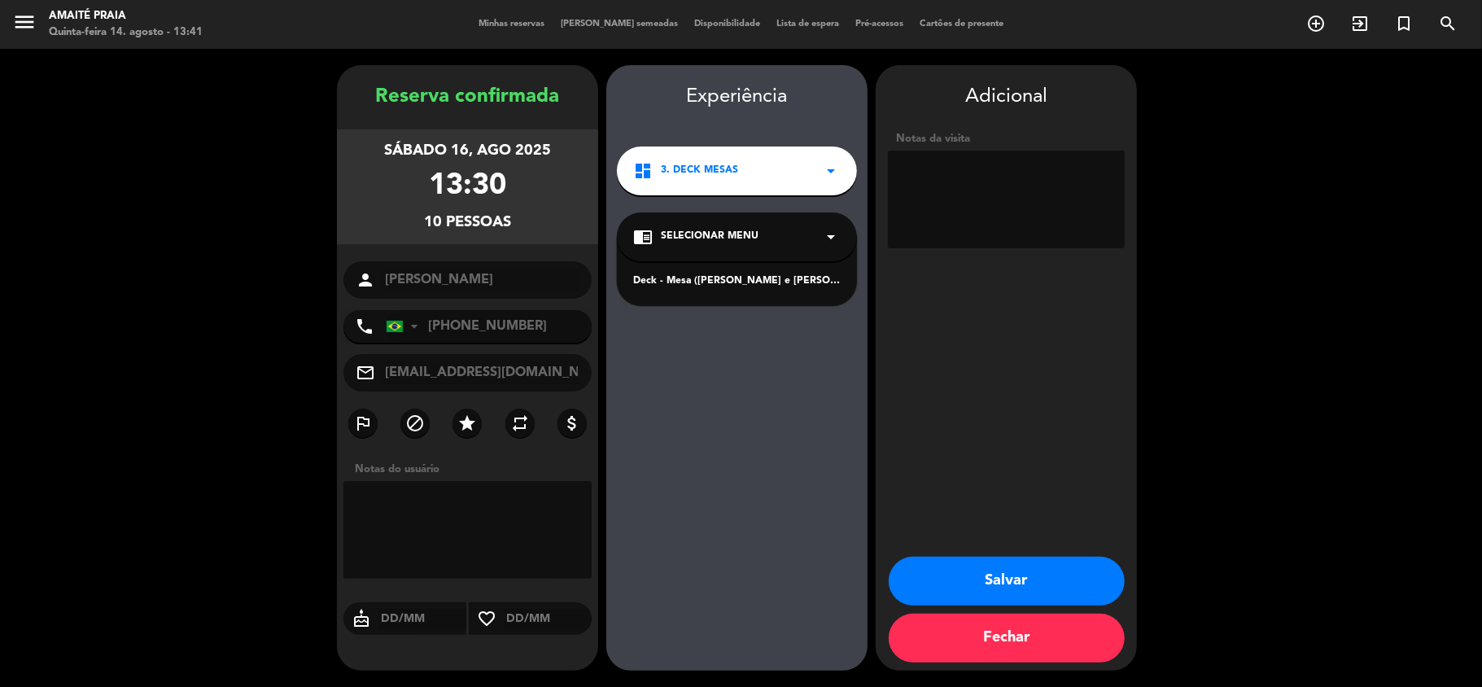
click at [778, 285] on div "Deck - Mesa ([PERSON_NAME] e [PERSON_NAME])" at bounding box center [737, 281] width 208 height 16
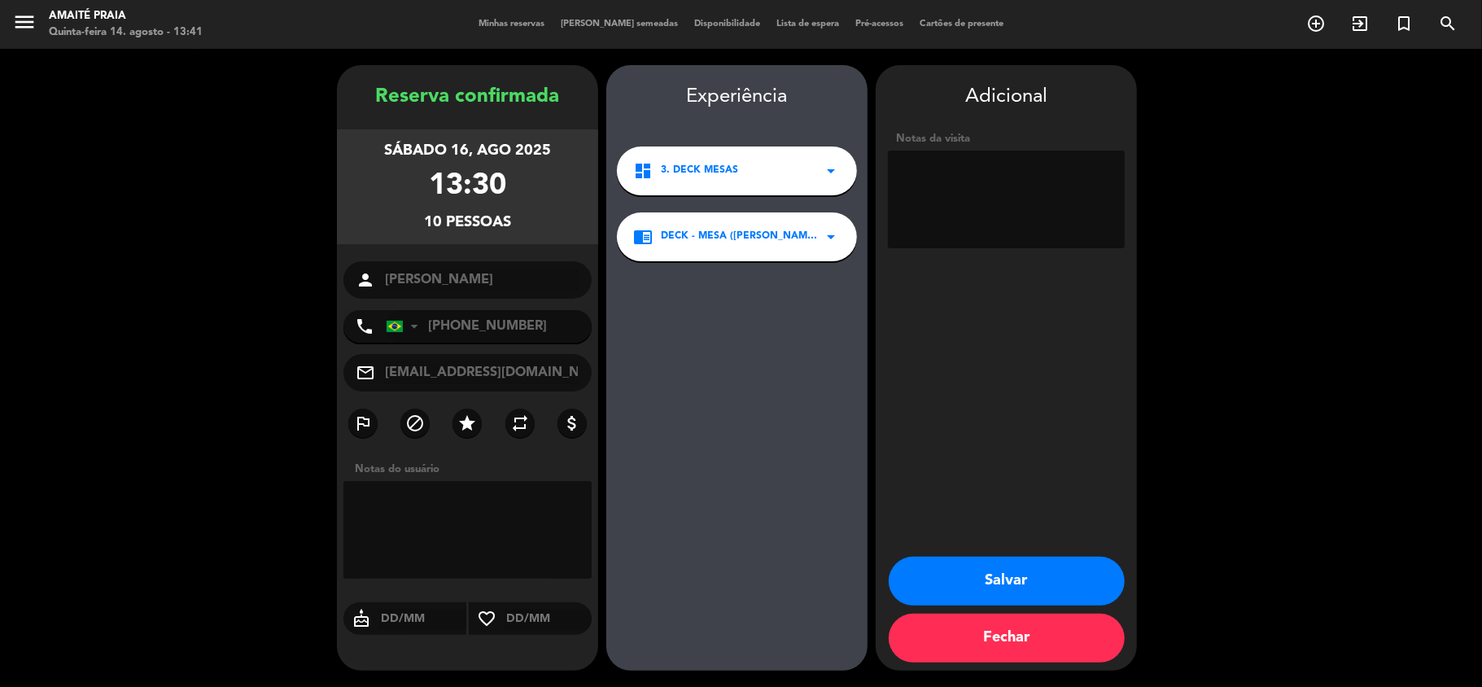
click at [1036, 197] on textarea at bounding box center [1006, 200] width 237 height 98
click at [746, 186] on div "dashboard 3. Deck Mesas arrow_drop_down" at bounding box center [737, 171] width 240 height 49
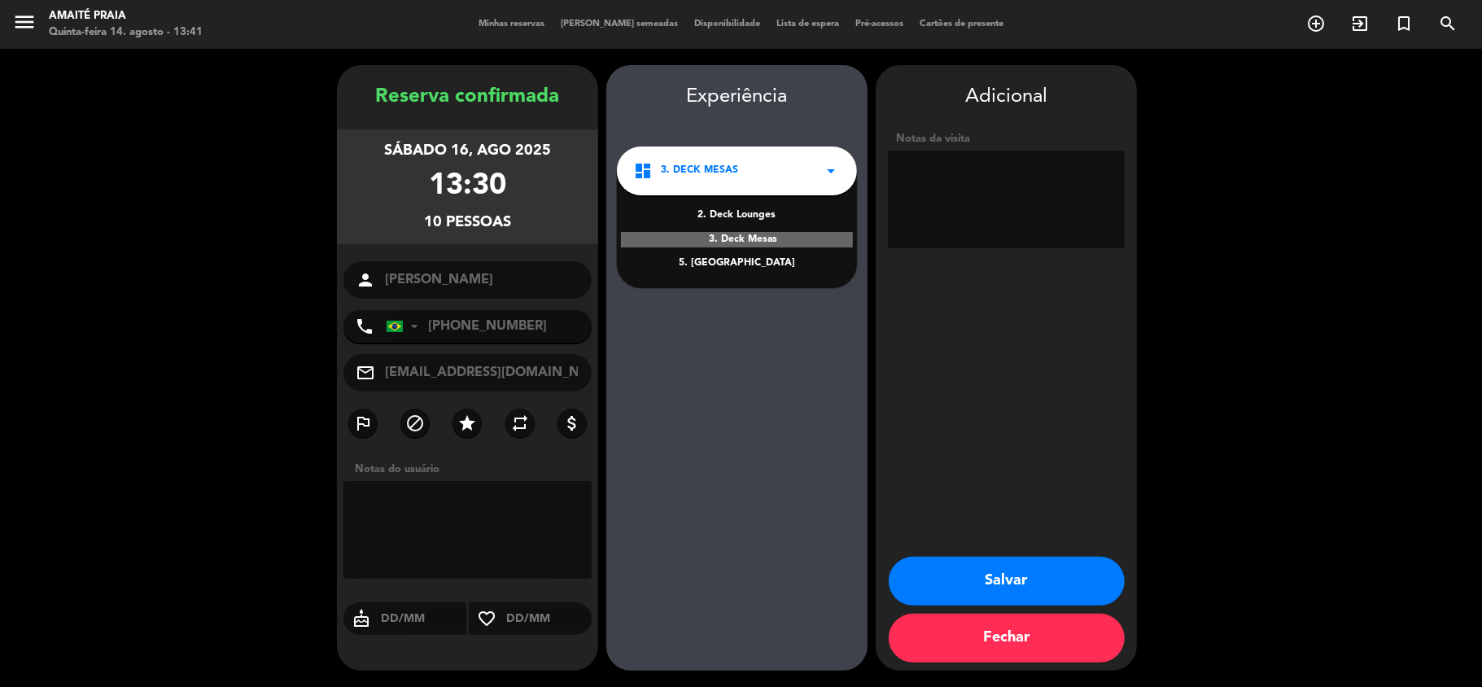
click at [1006, 181] on textarea at bounding box center [1006, 200] width 237 height 98
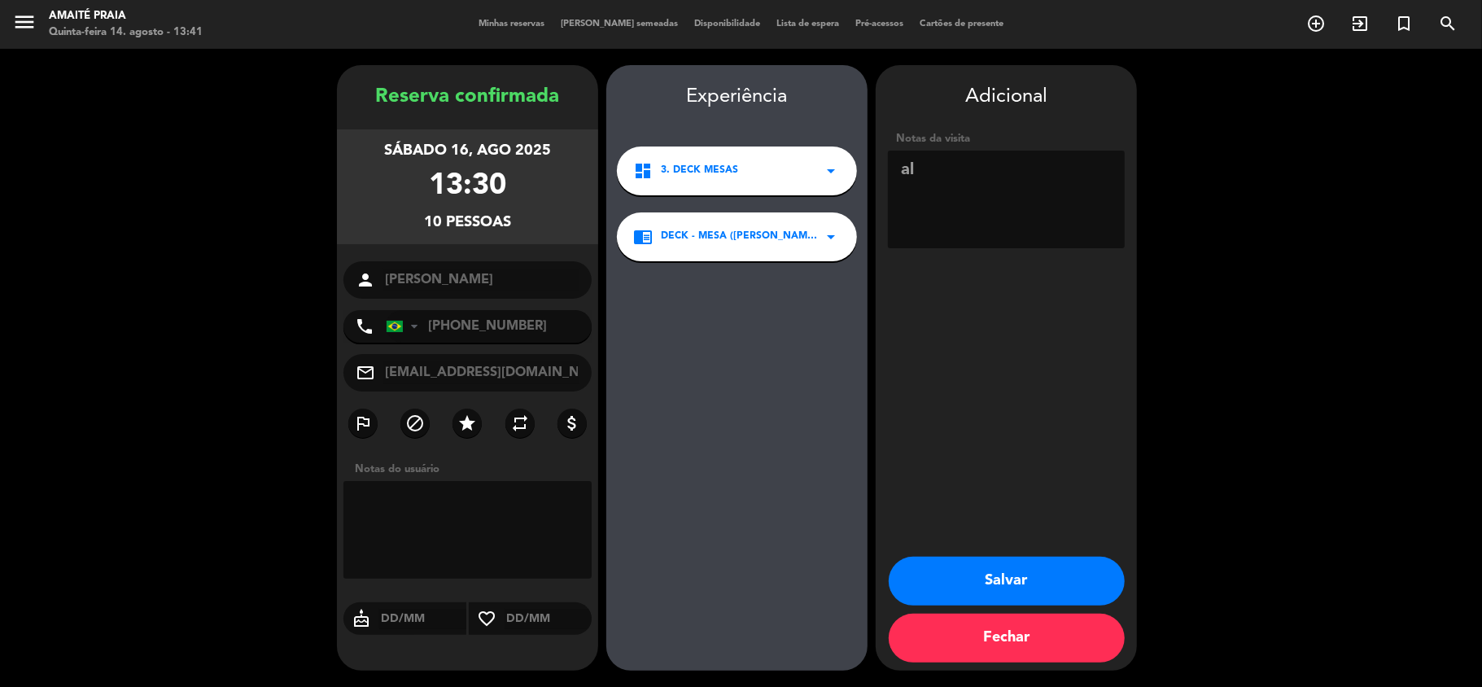
type textarea "a"
type textarea "ALMOÇO E PONTO DE APOIO PISTA"
click at [932, 561] on button "Salvar" at bounding box center [1007, 581] width 236 height 49
